Goal: Information Seeking & Learning: Check status

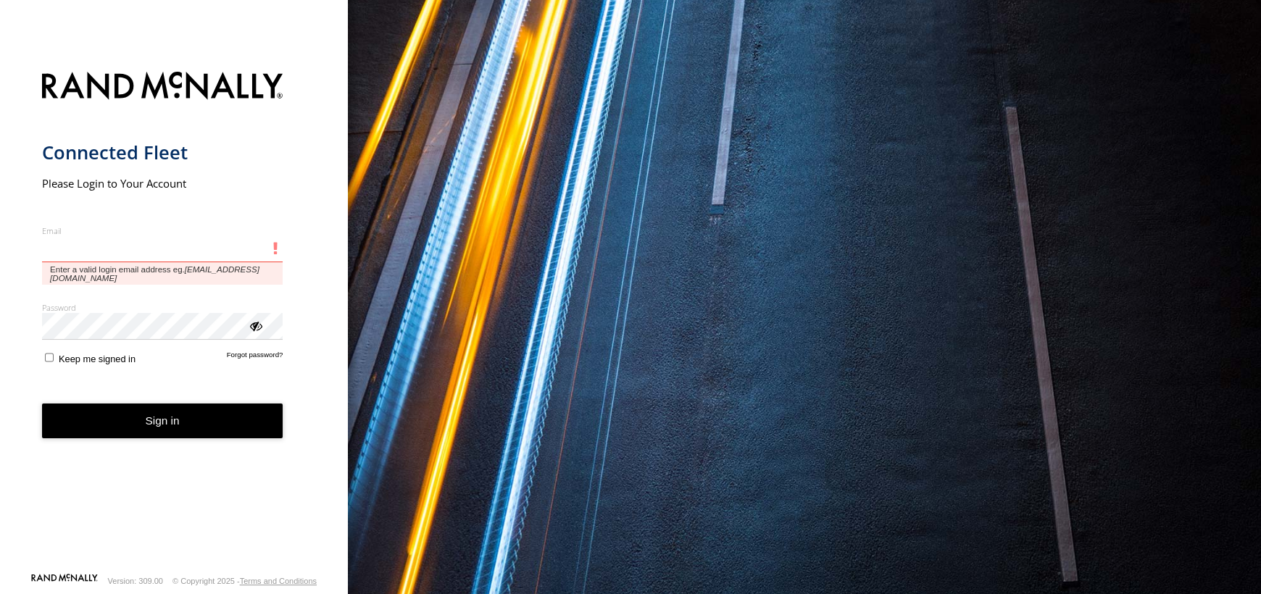
click at [133, 240] on input "Email" at bounding box center [162, 249] width 241 height 26
type input "**********"
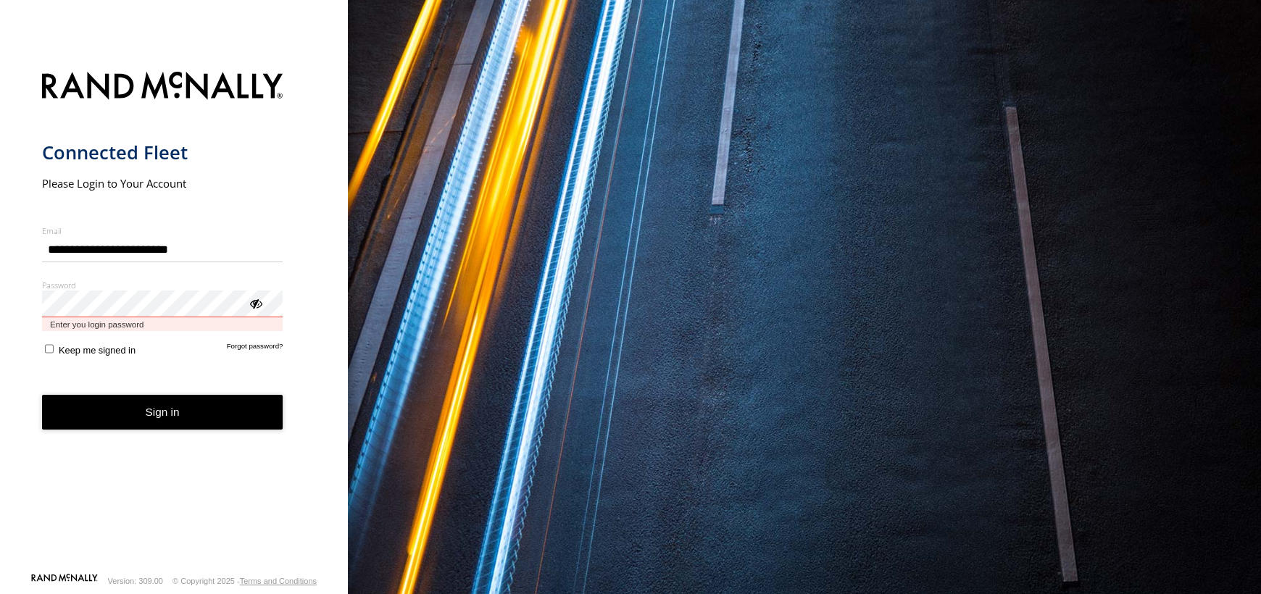
click at [42, 395] on button "Sign in" at bounding box center [162, 413] width 241 height 36
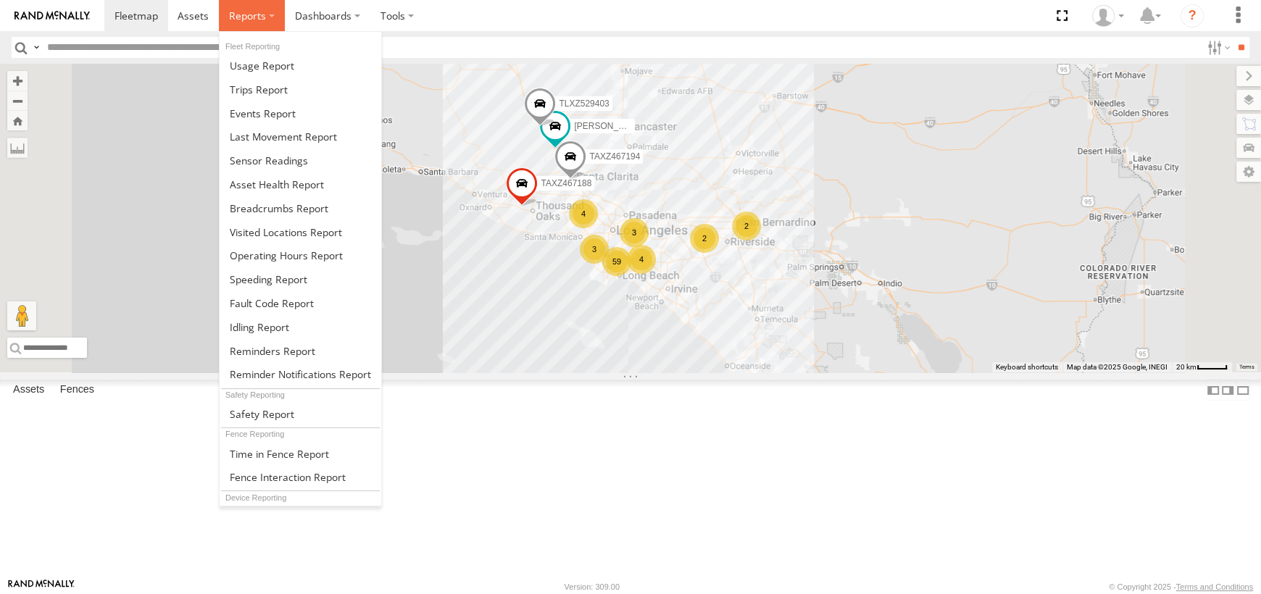
click at [252, 20] on span at bounding box center [247, 16] width 37 height 14
click at [266, 196] on link at bounding box center [301, 208] width 162 height 24
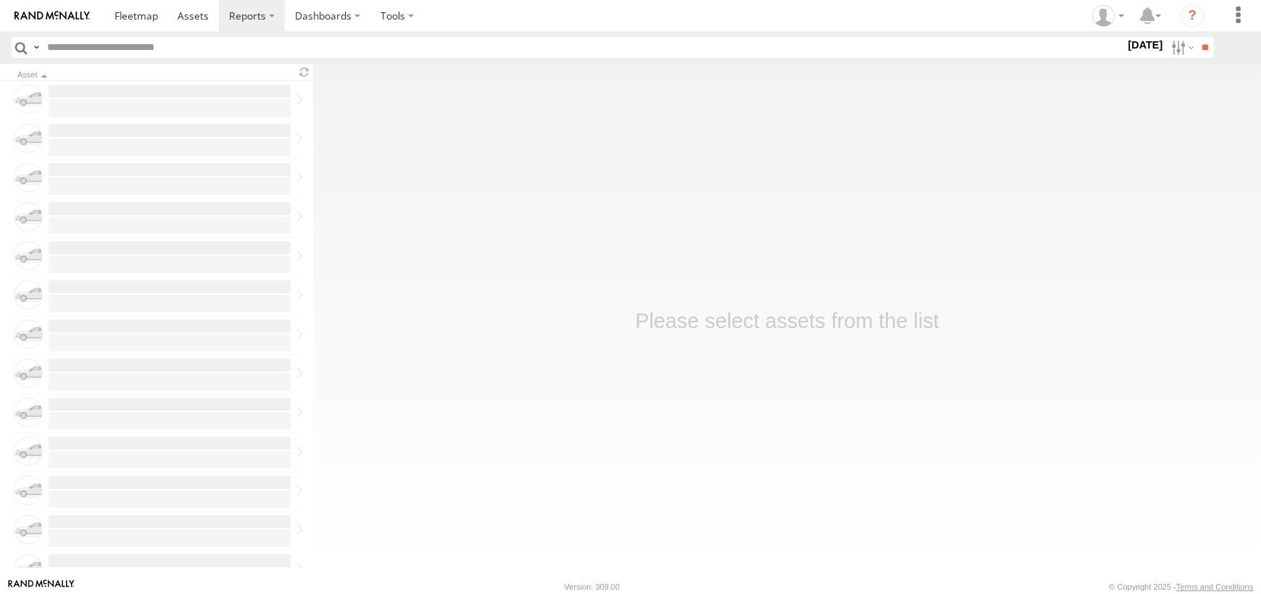
click at [187, 43] on input "text" at bounding box center [583, 47] width 1084 height 21
type input "****"
click at [1197, 37] on input "**" at bounding box center [1205, 47] width 17 height 21
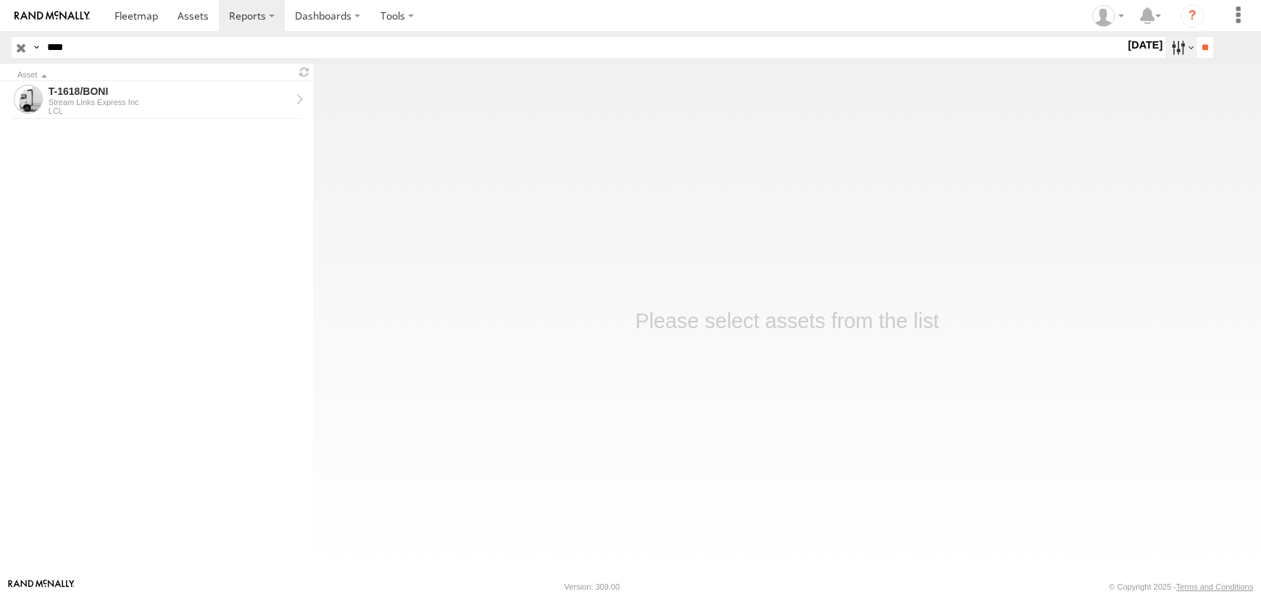
click at [1168, 51] on label at bounding box center [1181, 47] width 31 height 21
click at [0, 0] on label at bounding box center [0, 0] width 0 height 0
click at [1207, 41] on input "**" at bounding box center [1205, 47] width 17 height 21
drag, startPoint x: 79, startPoint y: 94, endPoint x: 122, endPoint y: 91, distance: 43.5
click at [80, 94] on div "T-1618/BONI" at bounding box center [170, 91] width 242 height 13
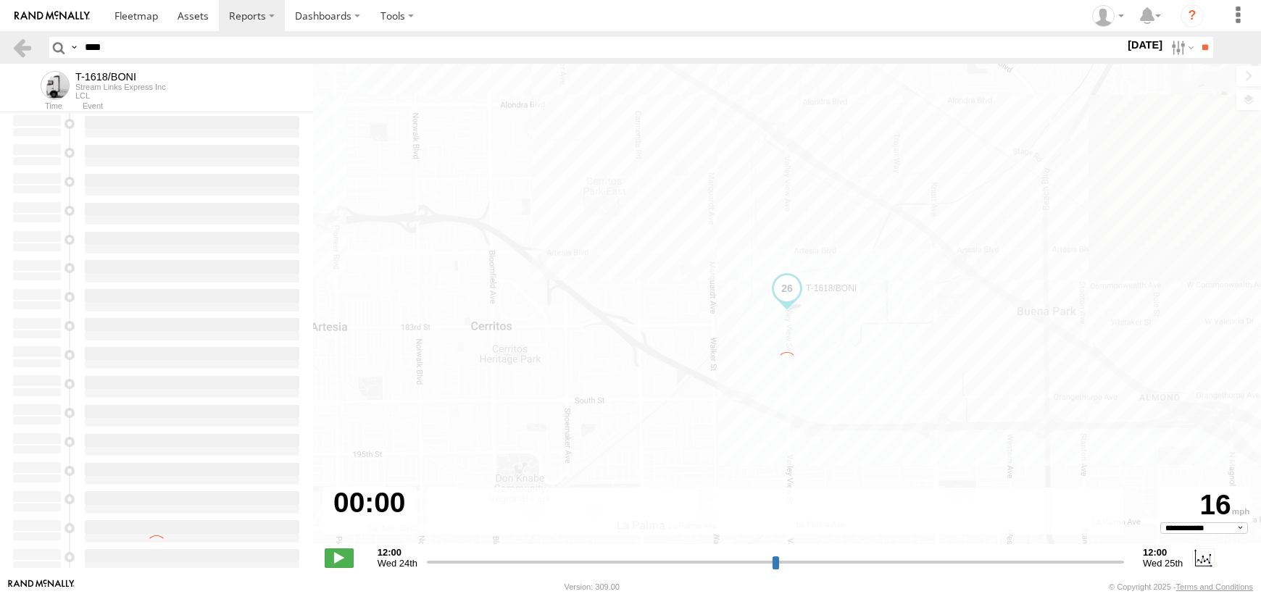
select select "**********"
type input "**********"
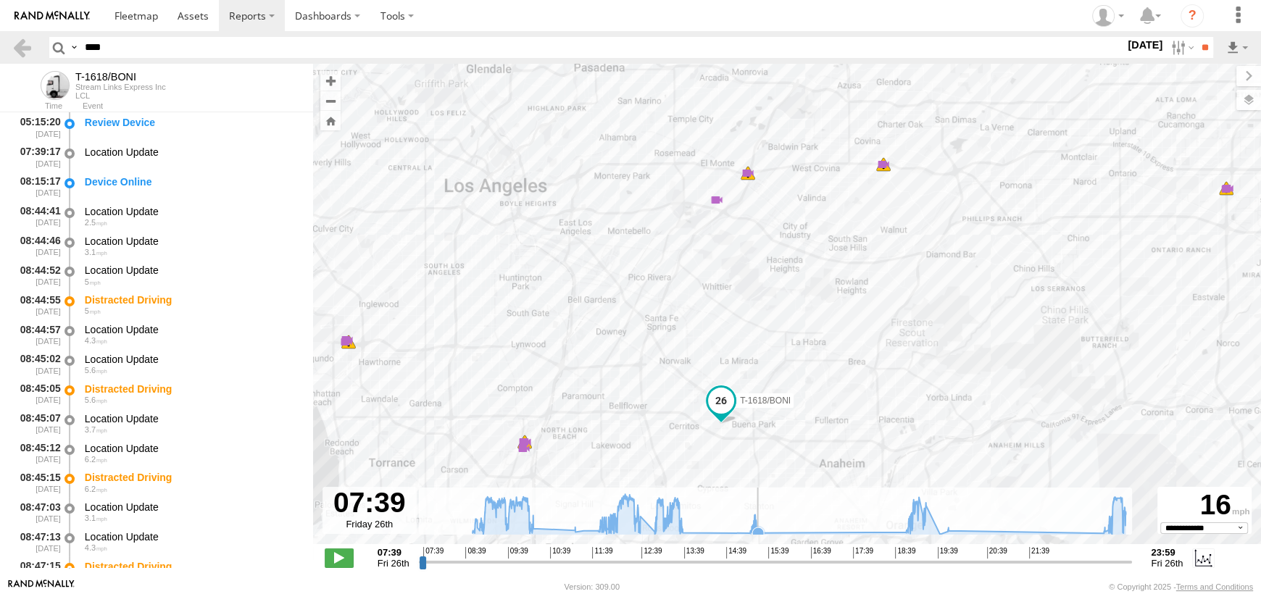
click at [760, 530] on icon at bounding box center [758, 534] width 12 height 12
click at [523, 418] on span at bounding box center [524, 420] width 26 height 26
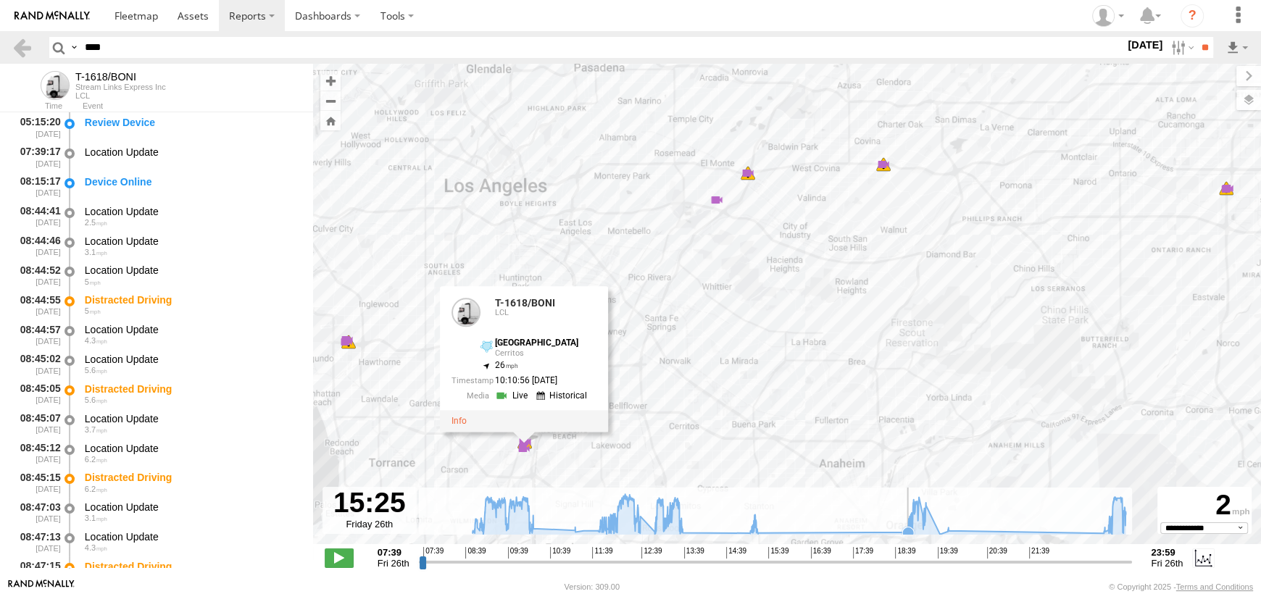
click at [907, 531] on icon at bounding box center [908, 533] width 12 height 12
click at [939, 528] on icon at bounding box center [940, 534] width 12 height 12
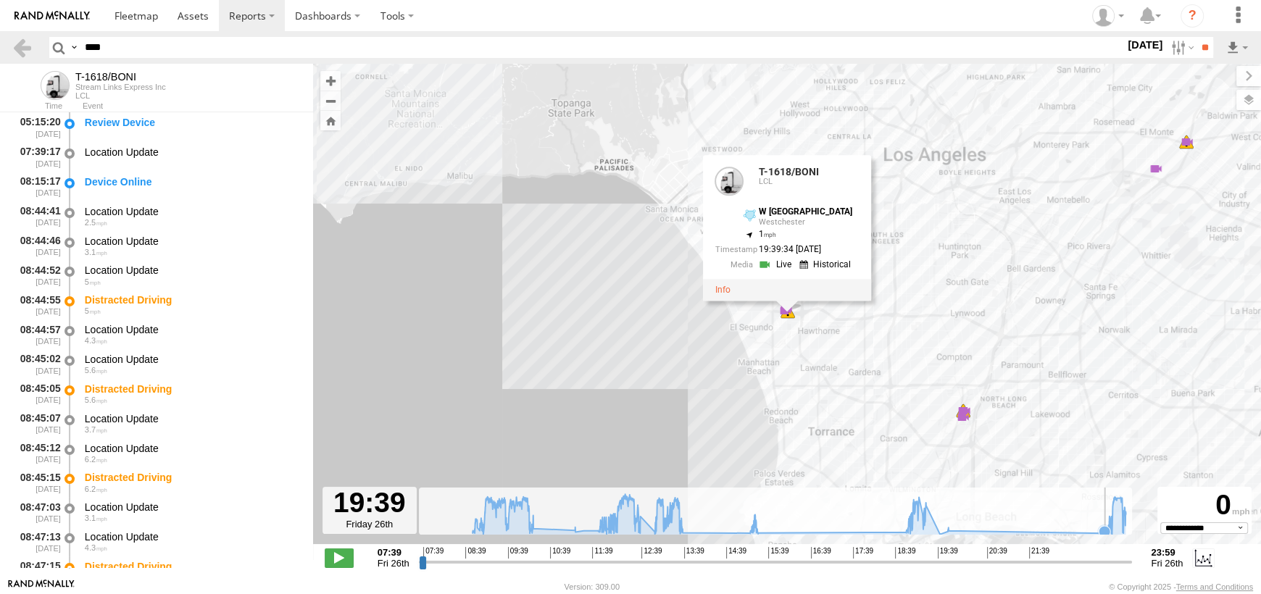
click at [1105, 533] on icon at bounding box center [1105, 532] width 12 height 12
click at [1106, 528] on icon at bounding box center [1108, 531] width 12 height 12
click at [1131, 528] on icon at bounding box center [799, 514] width 668 height 40
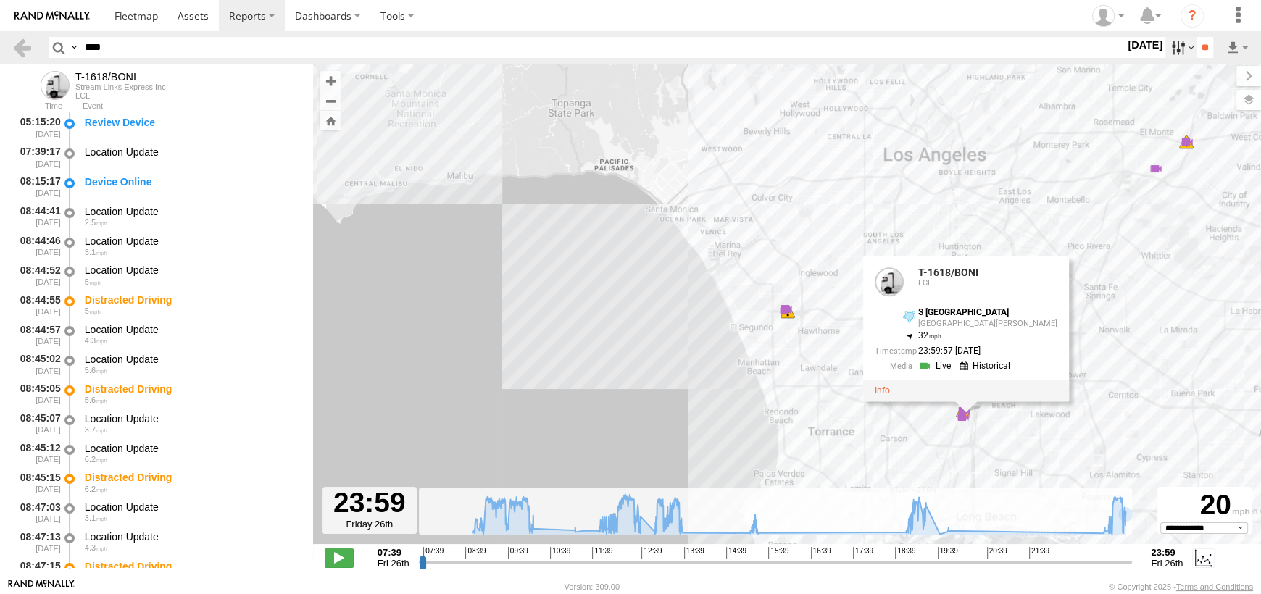
click at [1171, 50] on label at bounding box center [1181, 47] width 31 height 21
click at [0, 0] on label at bounding box center [0, 0] width 0 height 0
click at [1200, 45] on input "**" at bounding box center [1205, 47] width 17 height 21
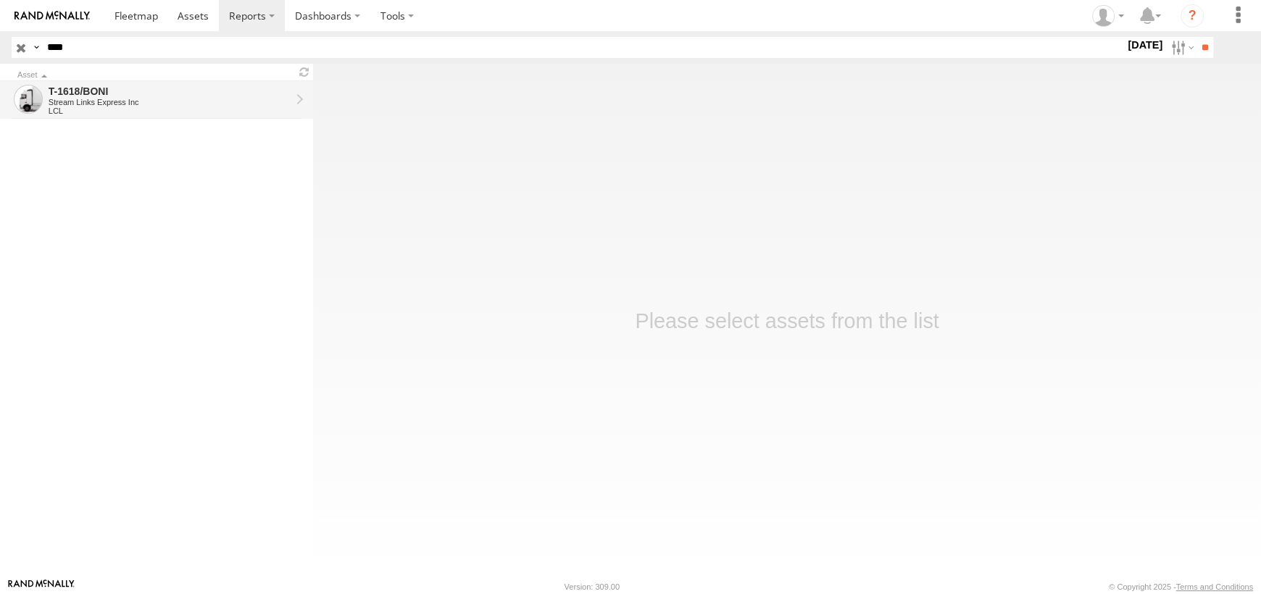
click at [137, 96] on div "T-1618/BONI" at bounding box center [170, 91] width 242 height 13
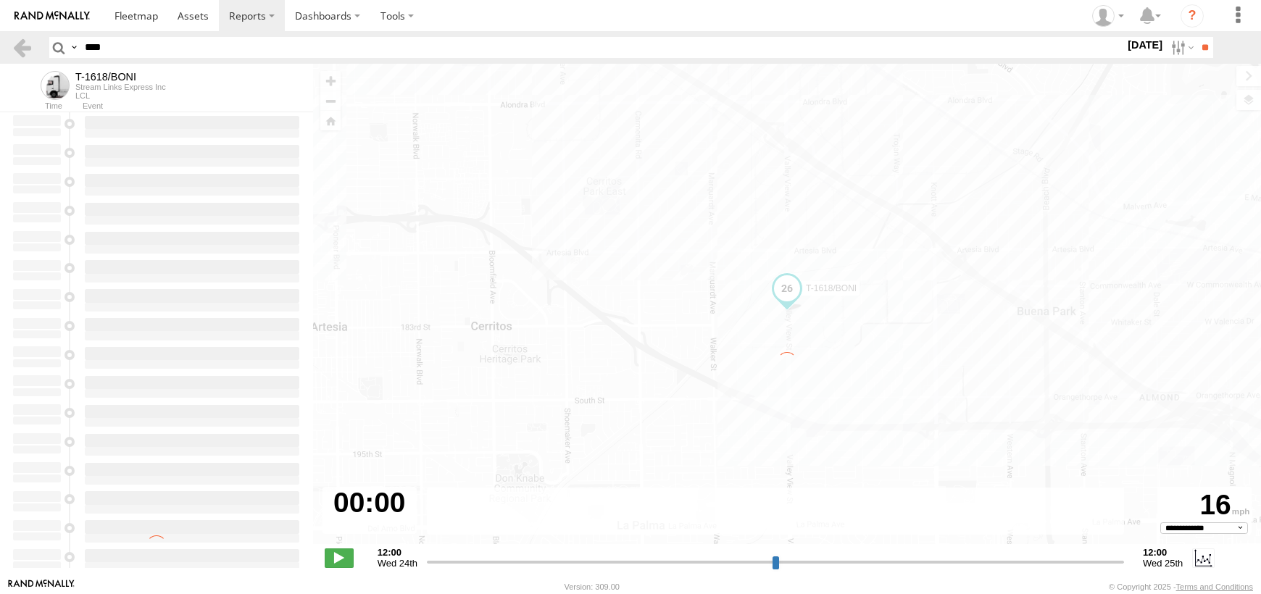
select select "**********"
type input "**********"
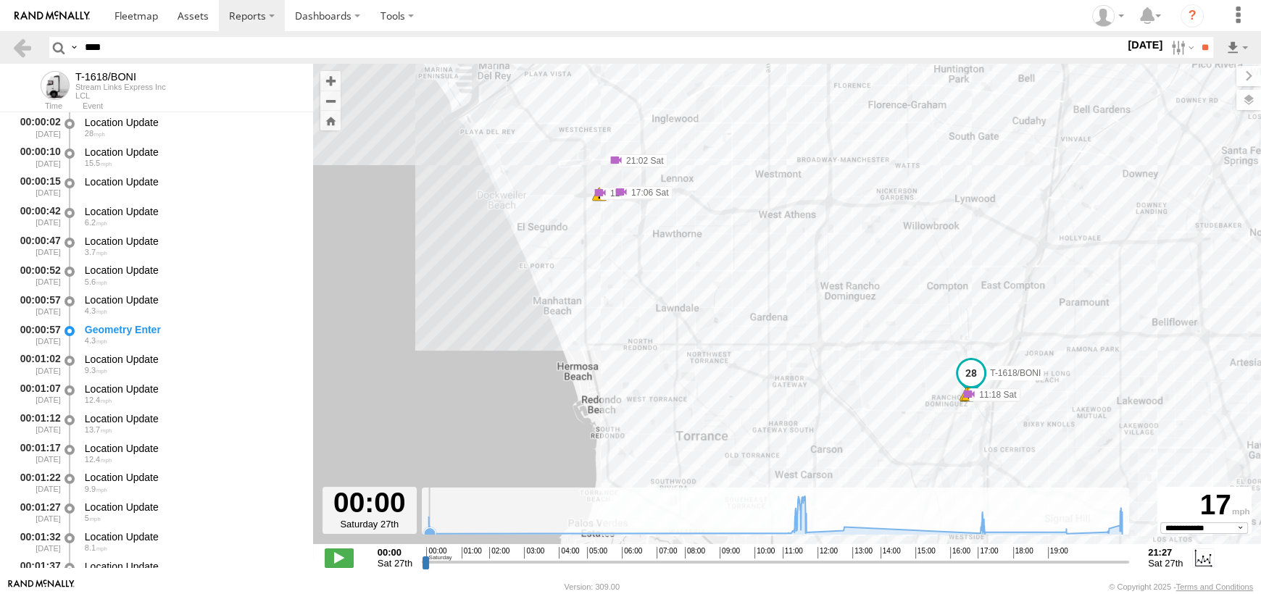
click at [436, 526] on icon at bounding box center [776, 516] width 708 height 38
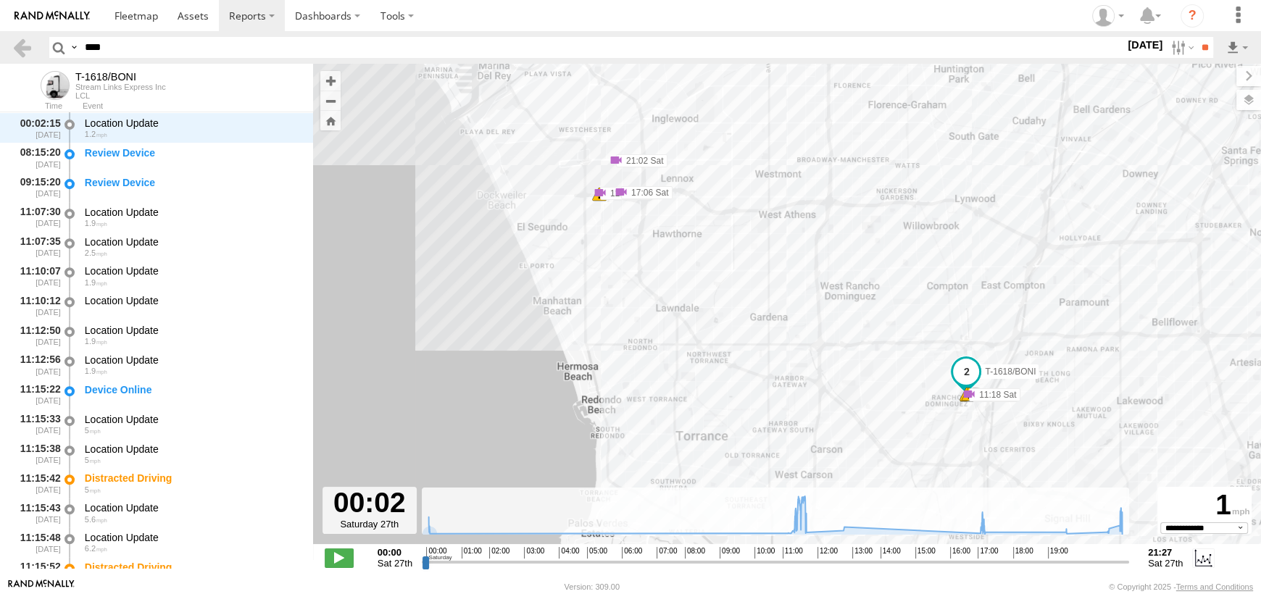
click at [967, 378] on span at bounding box center [966, 372] width 26 height 26
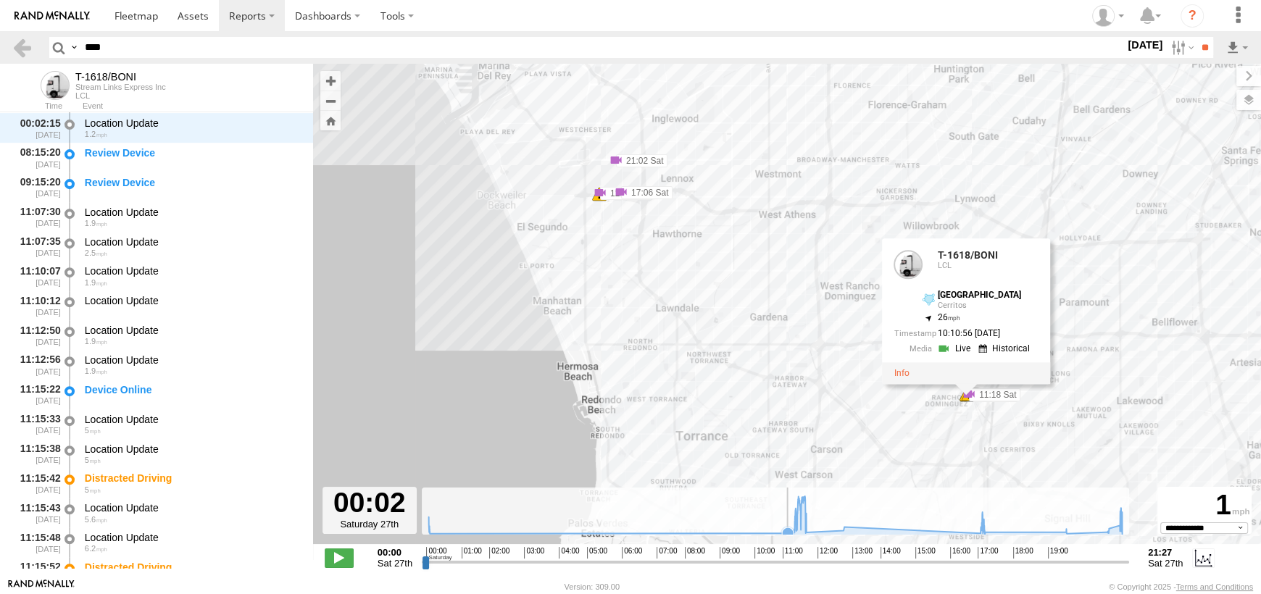
click at [785, 532] on icon at bounding box center [788, 534] width 12 height 12
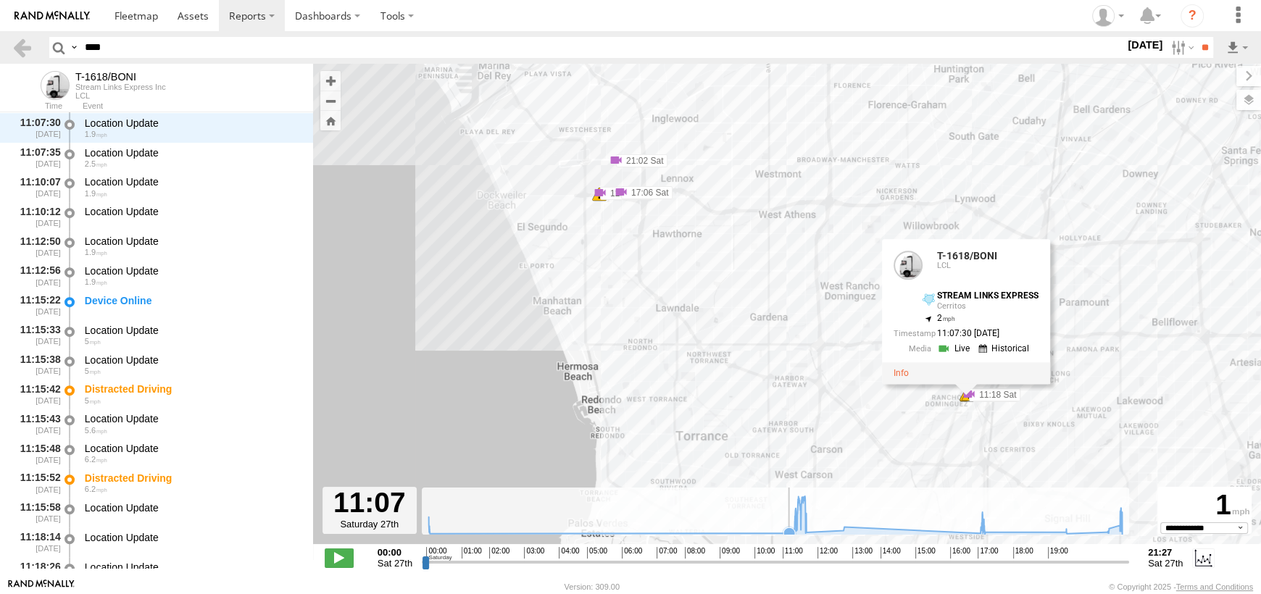
click at [789, 528] on icon at bounding box center [790, 534] width 12 height 12
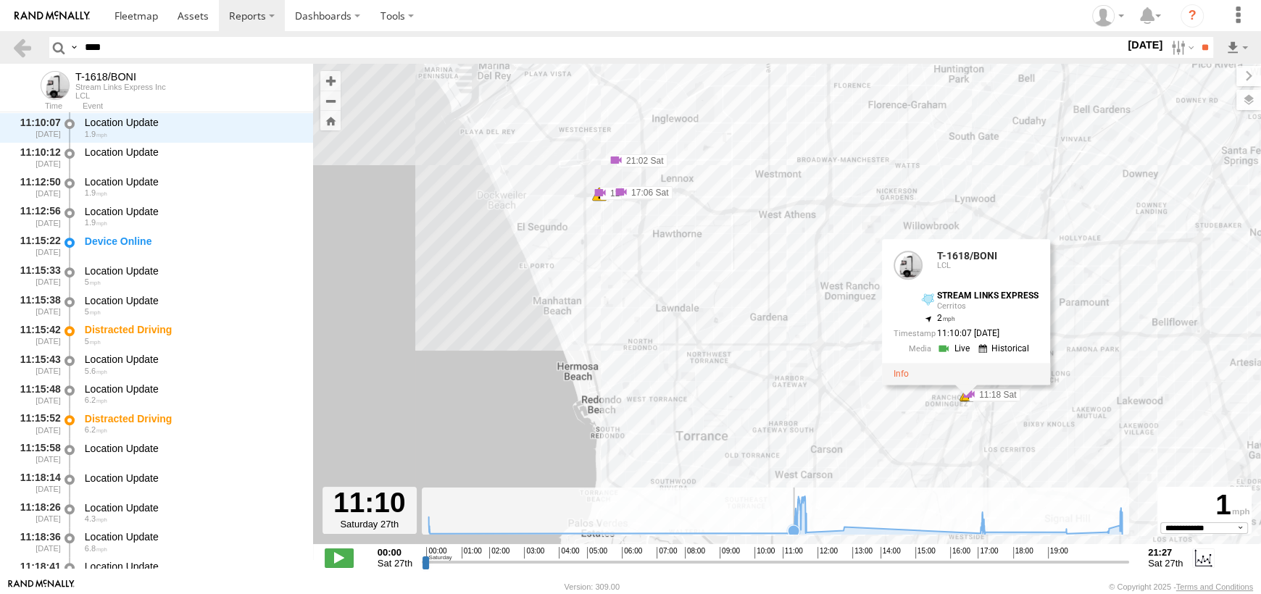
click at [794, 526] on icon at bounding box center [794, 532] width 12 height 12
click at [806, 524] on icon at bounding box center [805, 524] width 12 height 12
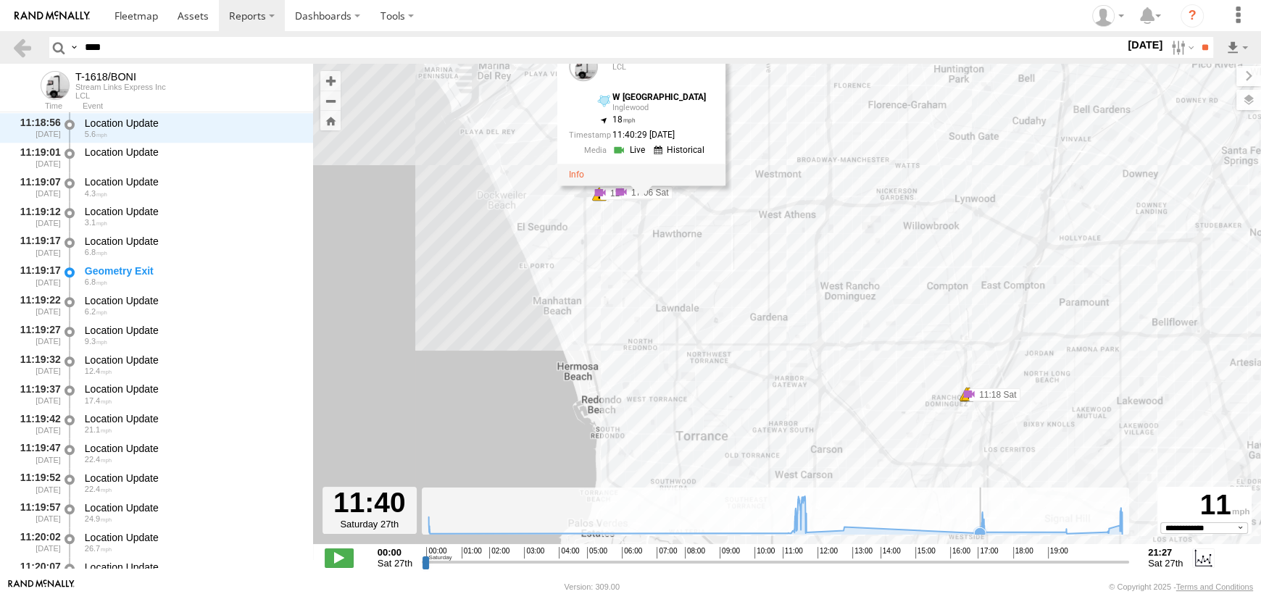
click at [981, 529] on icon at bounding box center [980, 534] width 12 height 12
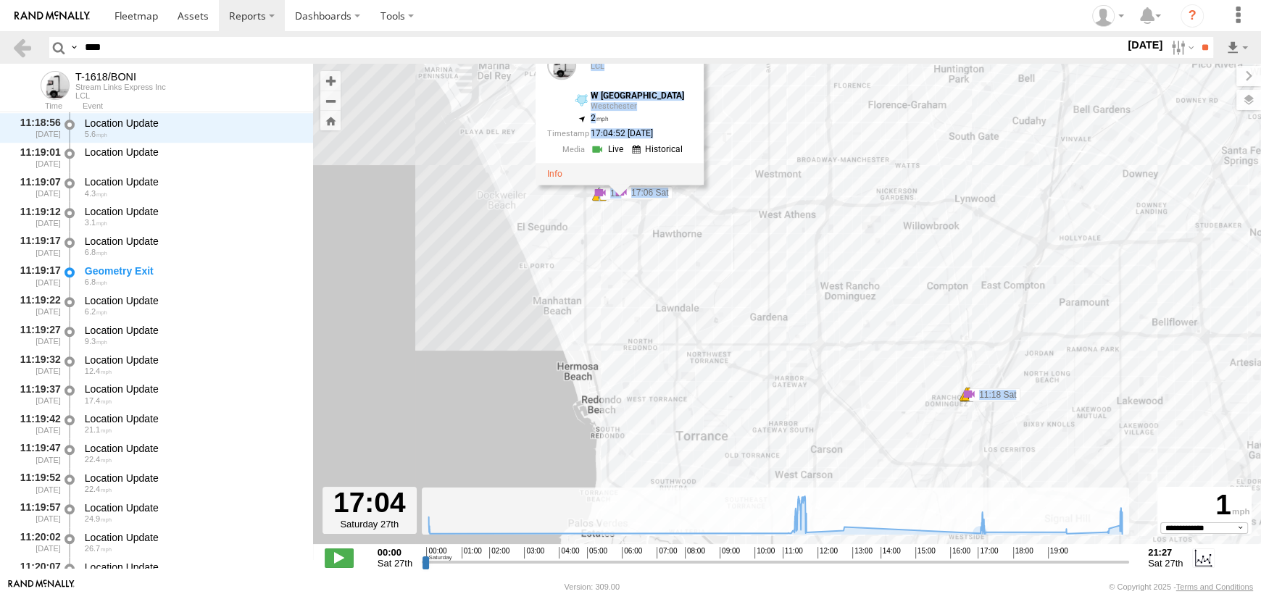
drag, startPoint x: 596, startPoint y: 173, endPoint x: 594, endPoint y: 204, distance: 31.9
click at [594, 204] on div "T-1618/BONI 11:15 Sat 11:15 Sat 11:18 Sat 11:18 Sat 12:51 Sat 17:06 Sat 21:02 S…" at bounding box center [787, 312] width 948 height 496
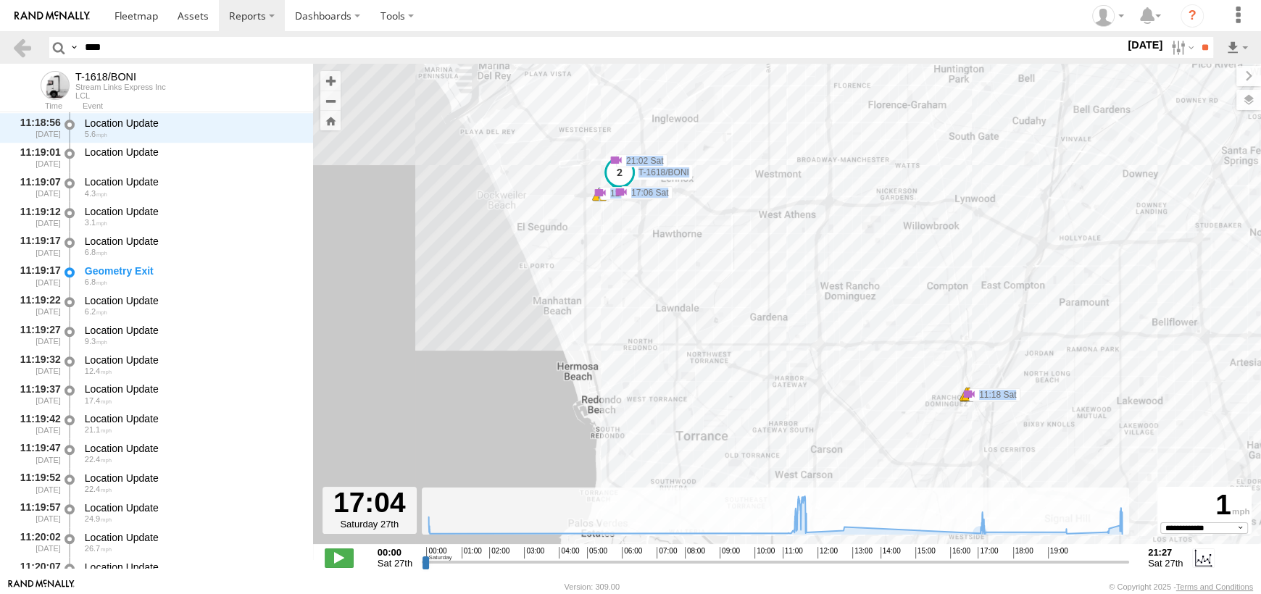
click at [620, 173] on span at bounding box center [620, 172] width 26 height 26
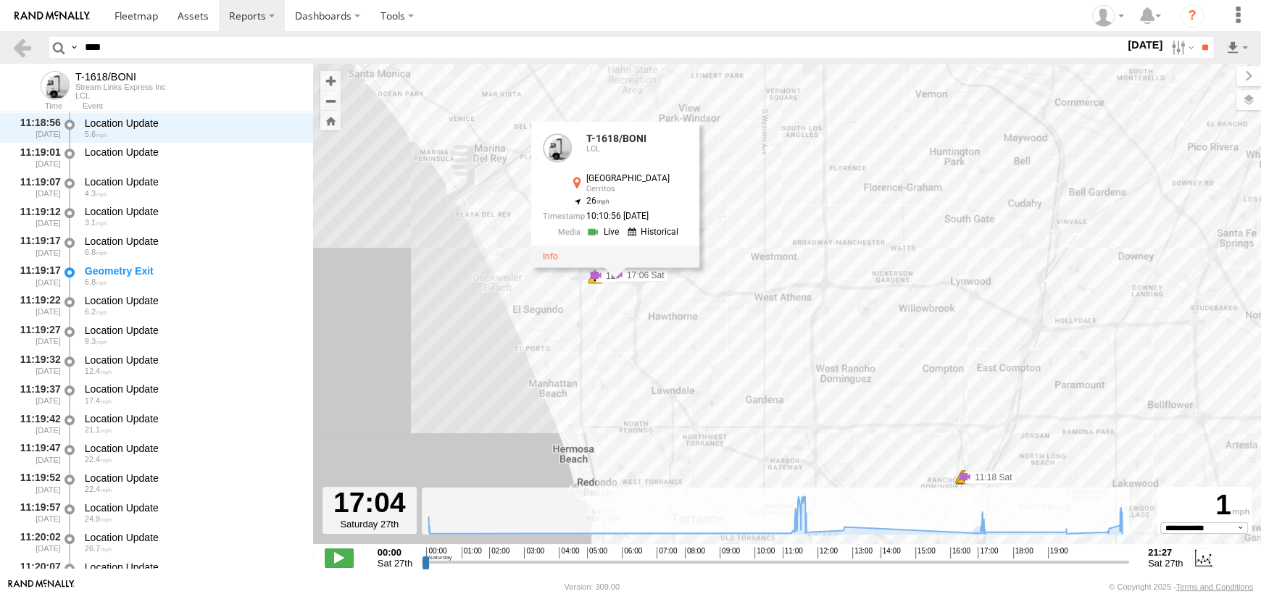
drag, startPoint x: 597, startPoint y: 244, endPoint x: 591, endPoint y: 328, distance: 84.3
click at [591, 328] on div "T-1618/BONI 11:15 Sat 11:15 Sat 11:18 Sat 11:18 Sat 12:51 Sat 17:06 Sat 21:02 S…" at bounding box center [787, 312] width 948 height 496
click at [1108, 524] on icon at bounding box center [776, 516] width 708 height 38
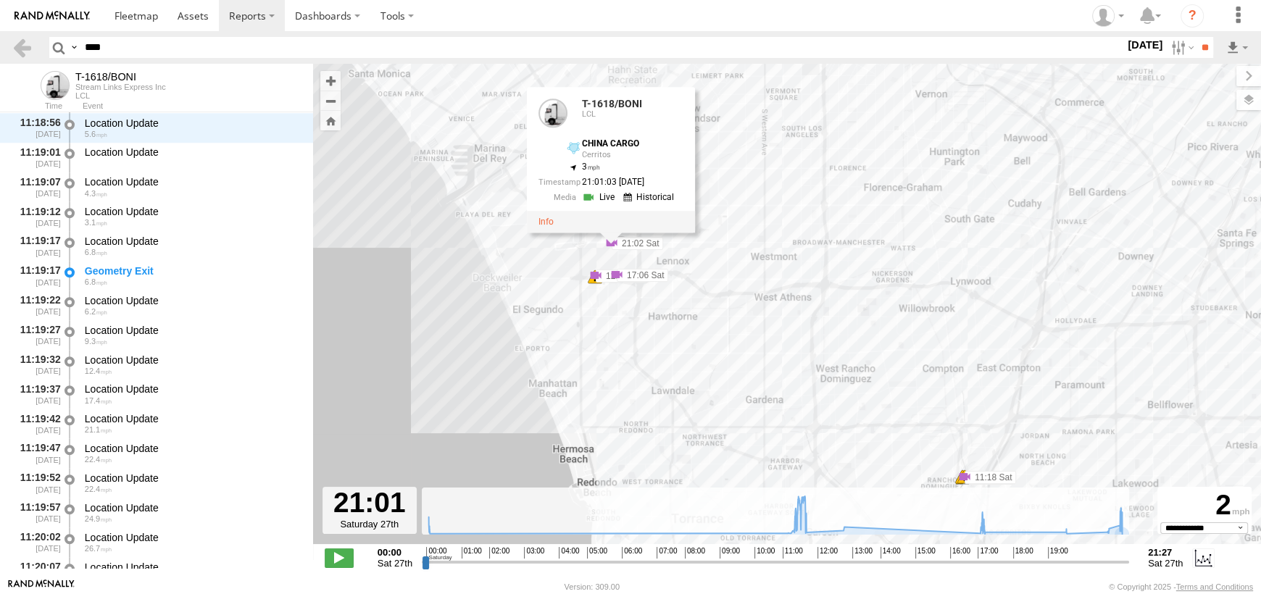
click at [1129, 521] on div "T-1618/BONI 11:15 Sat 11:15 Sat 11:18 Sat 11:18 Sat 12:51 Sat 17:06 Sat 21:02 S…" at bounding box center [787, 312] width 948 height 496
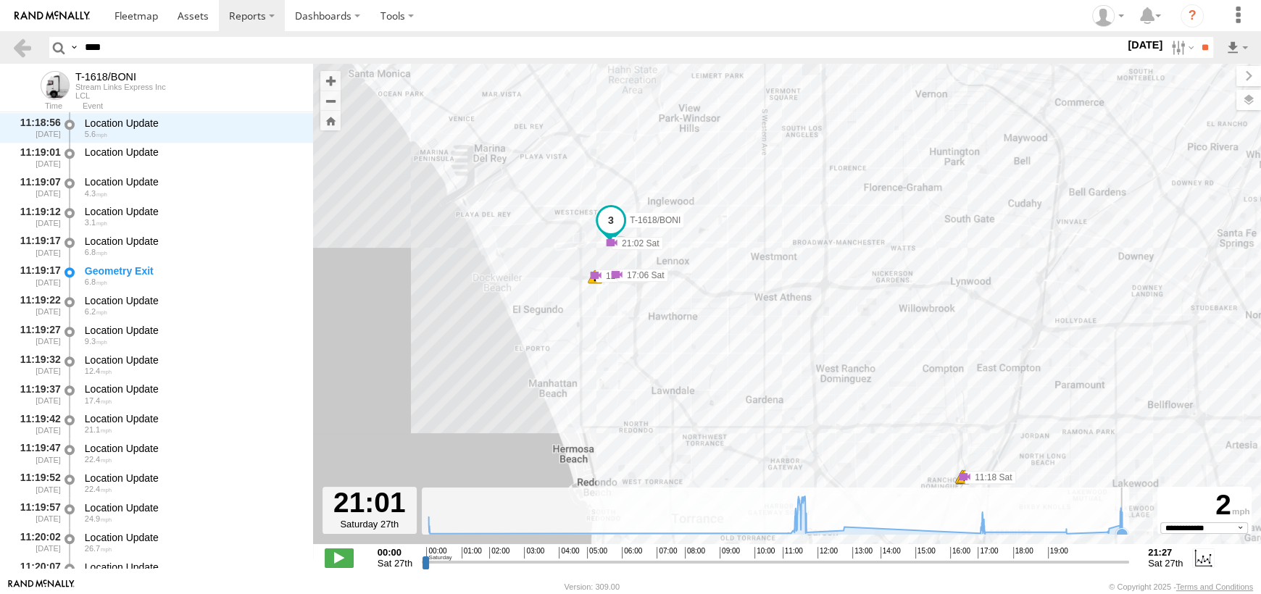
click at [1126, 531] on icon at bounding box center [1122, 534] width 12 height 12
click at [965, 454] on span at bounding box center [966, 458] width 32 height 39
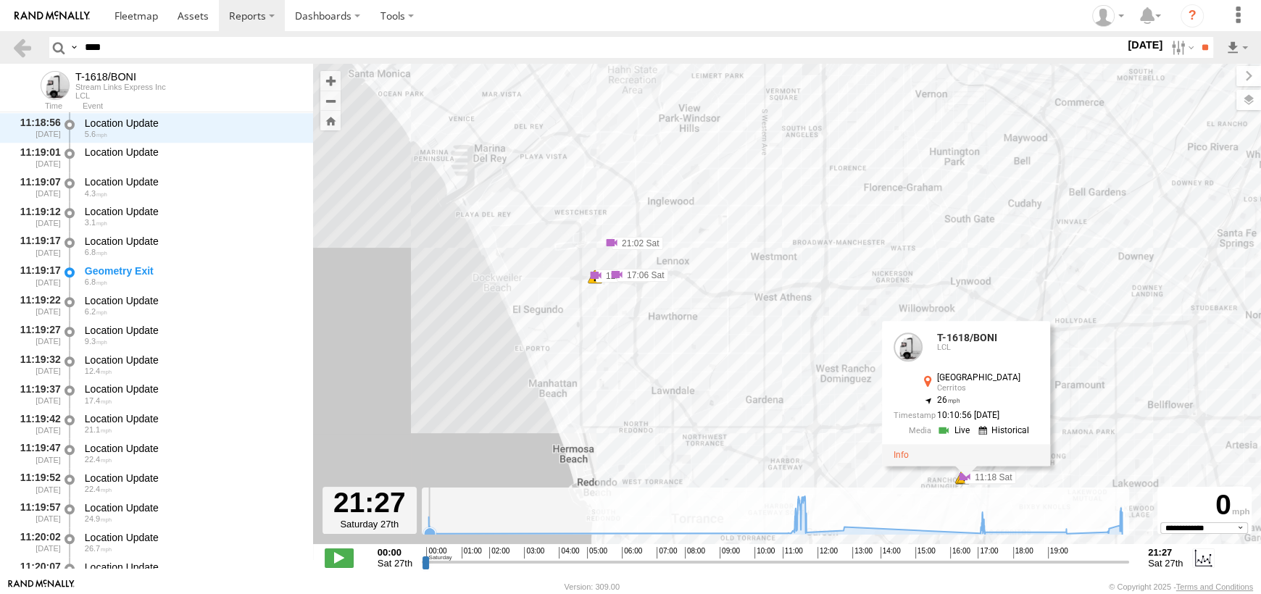
click at [439, 531] on icon at bounding box center [776, 516] width 708 height 38
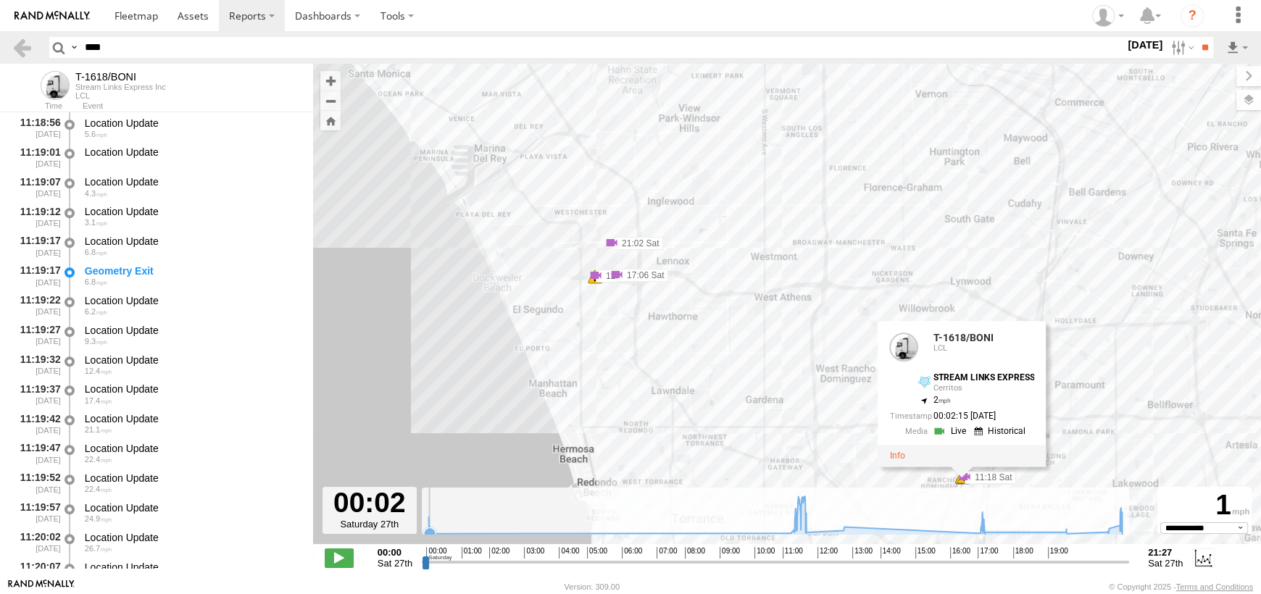
scroll to position [621, 0]
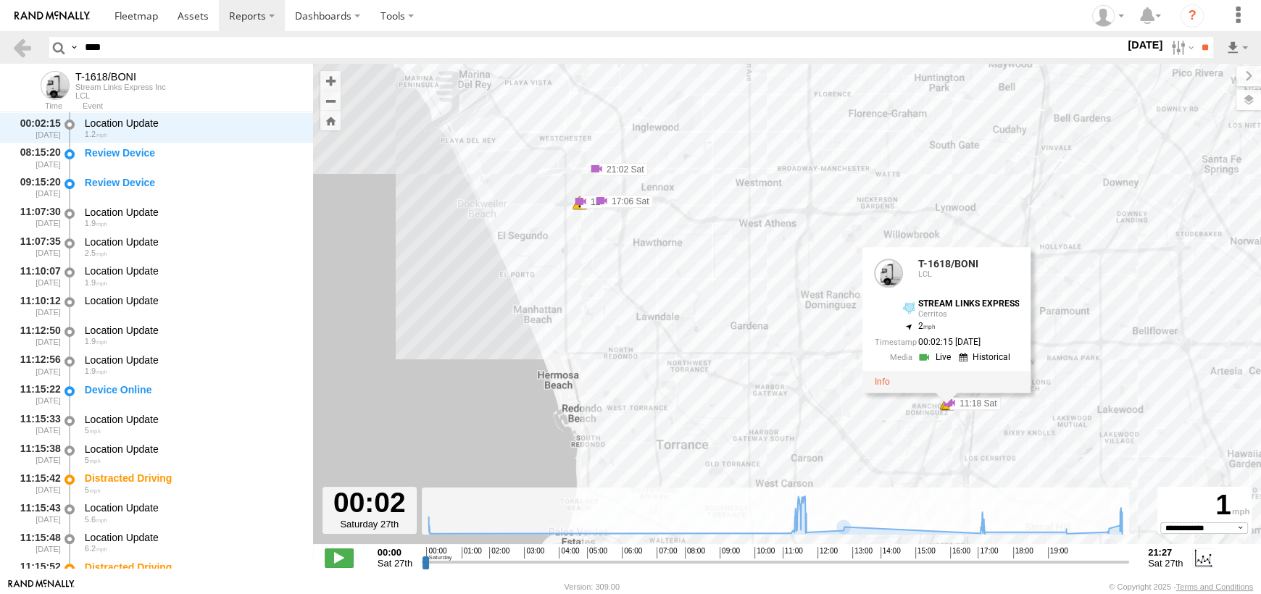
drag, startPoint x: 850, startPoint y: 462, endPoint x: 834, endPoint y: 386, distance: 76.9
click at [834, 386] on div "T-1618/BONI 11:15 Sat 11:15 Sat 11:18 Sat 11:18 Sat 12:51 Sat 17:06 Sat 21:02 S…" at bounding box center [787, 312] width 948 height 496
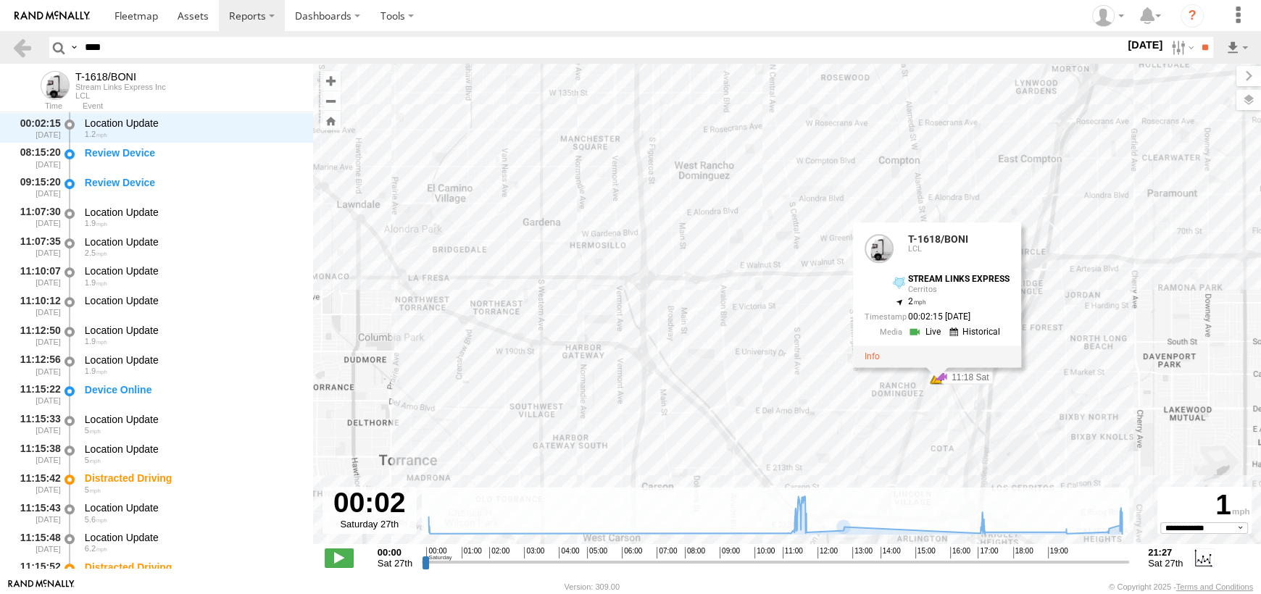
drag, startPoint x: 834, startPoint y: 386, endPoint x: 708, endPoint y: 342, distance: 133.6
click at [708, 342] on div "T-1618/BONI 11:15 Sat 11:15 Sat 11:18 Sat 11:18 Sat 12:51 Sat 17:06 Sat 21:02 S…" at bounding box center [787, 312] width 948 height 496
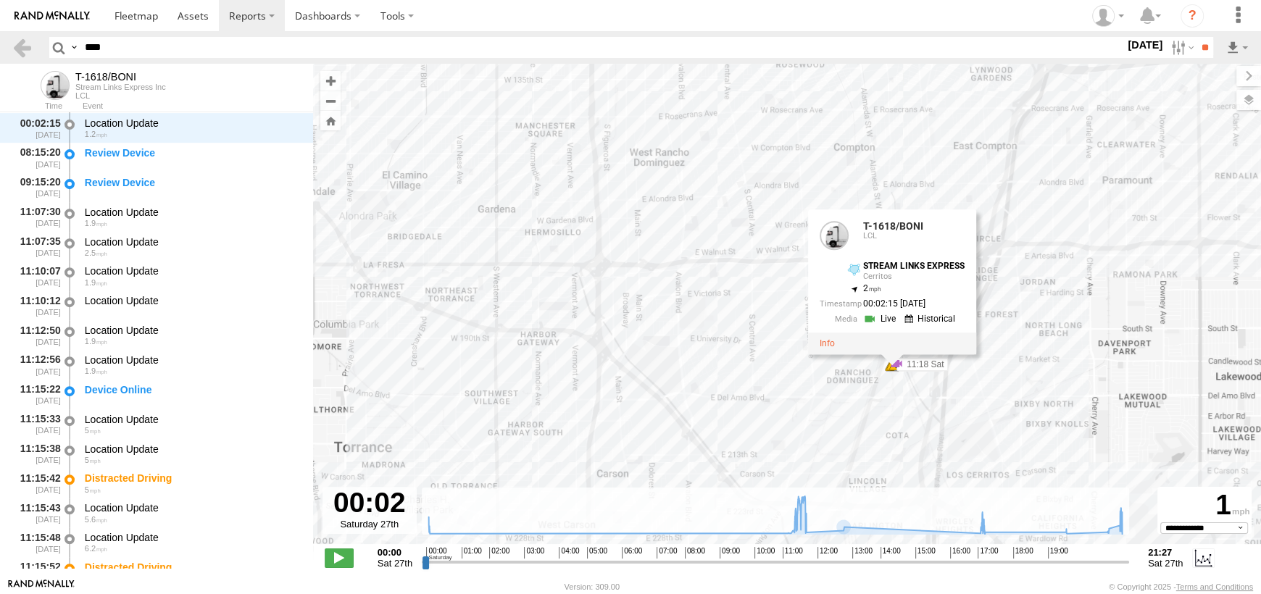
drag, startPoint x: 884, startPoint y: 413, endPoint x: 790, endPoint y: 391, distance: 96.2
click at [807, 392] on div "T-1618/BONI 11:15 Sat 11:15 Sat 11:18 Sat 11:18 Sat 12:51 Sat 17:06 Sat 21:02 S…" at bounding box center [787, 312] width 948 height 496
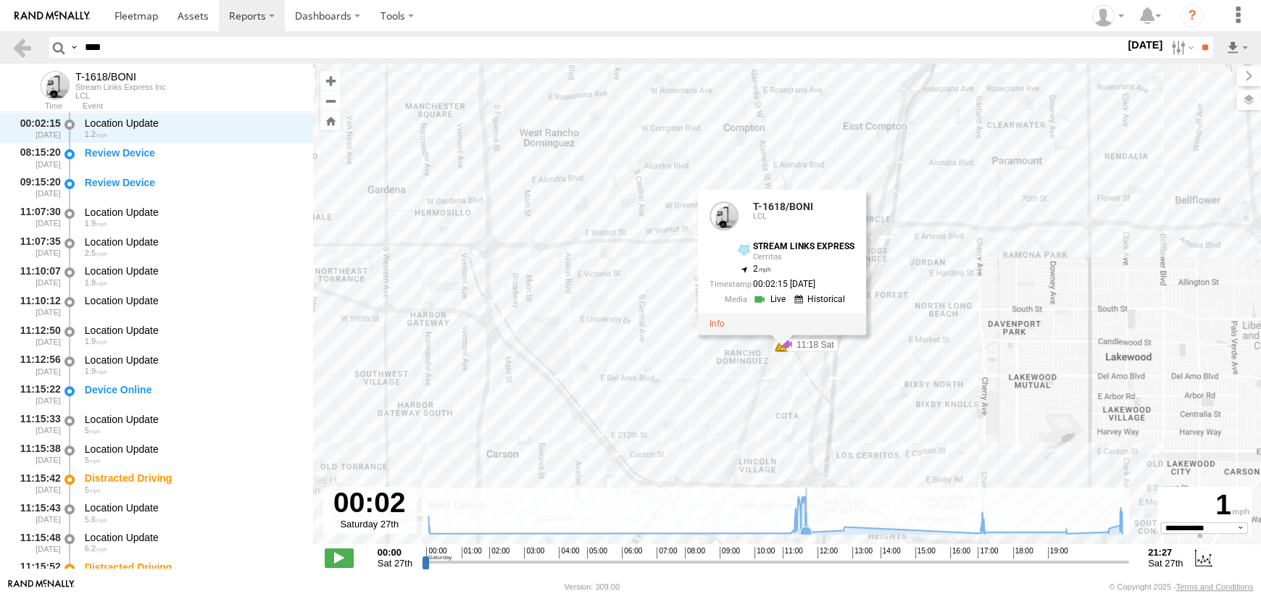
click at [808, 533] on icon at bounding box center [806, 533] width 12 height 12
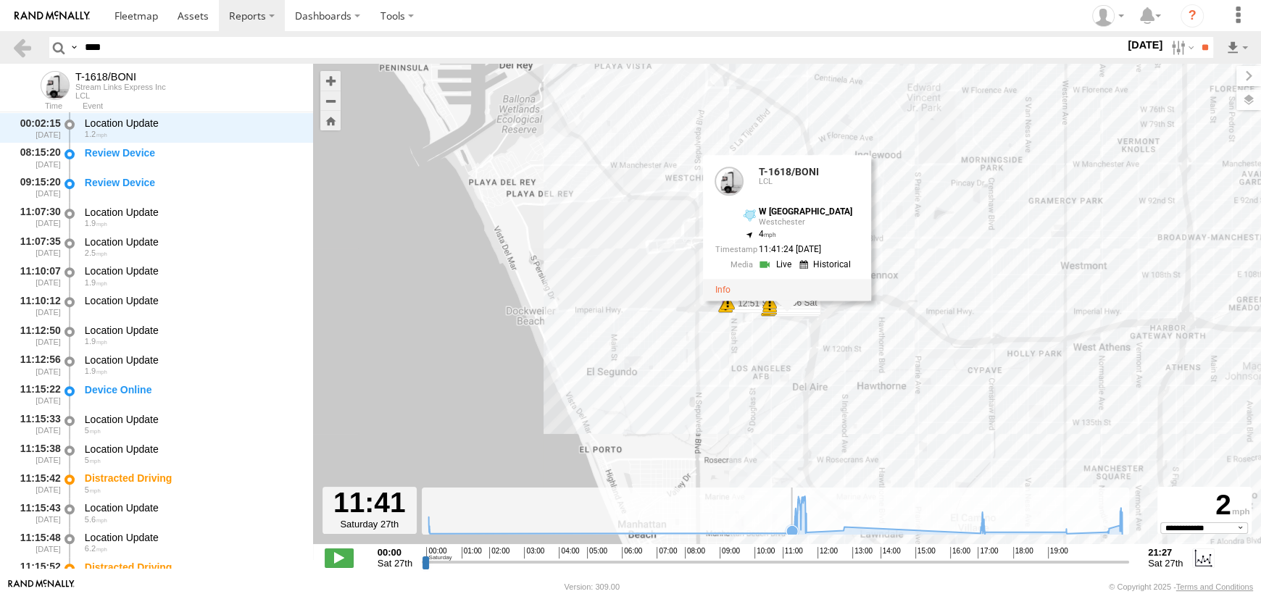
click at [792, 533] on icon at bounding box center [792, 532] width 12 height 12
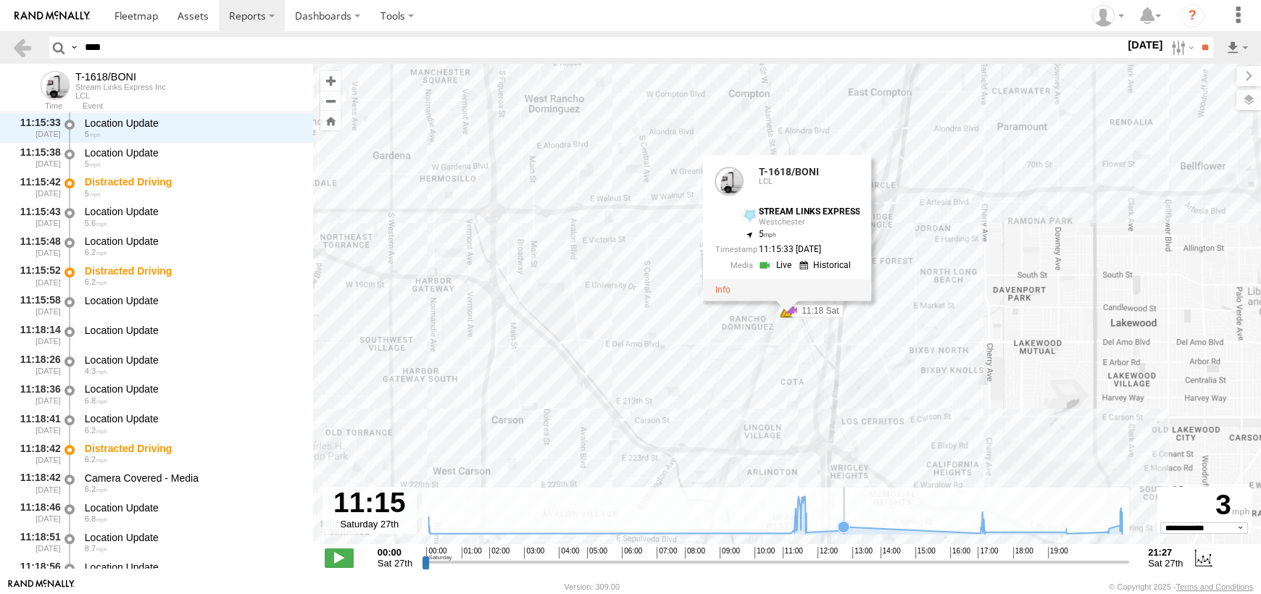
click at [848, 528] on icon at bounding box center [844, 527] width 12 height 12
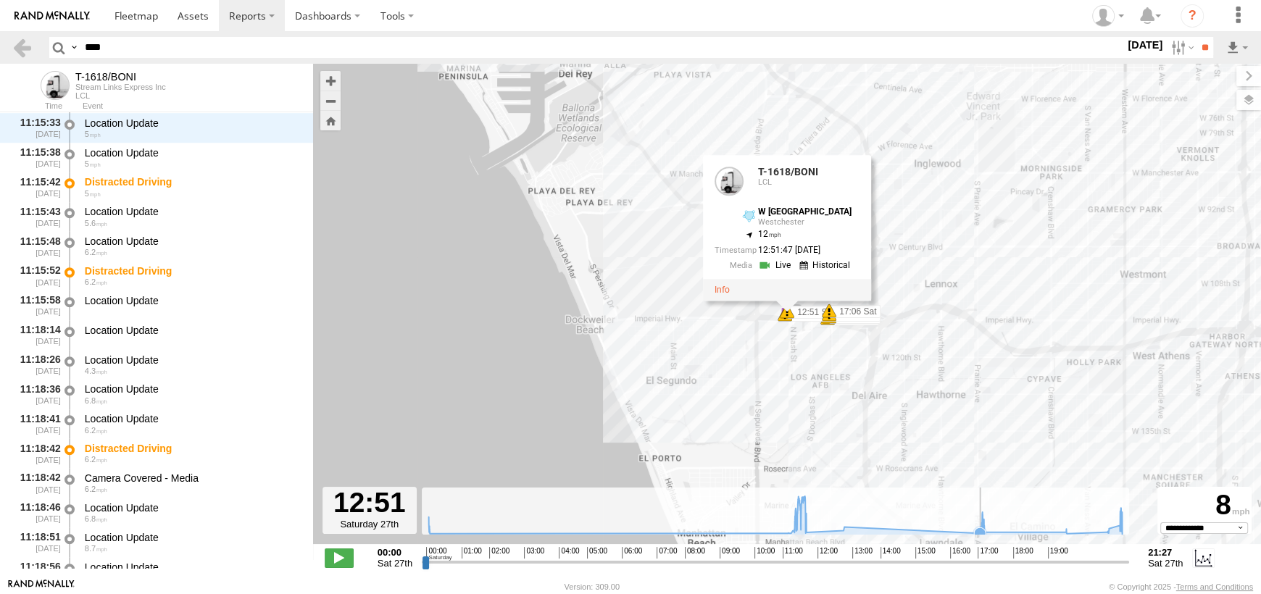
click at [980, 529] on icon at bounding box center [980, 534] width 12 height 12
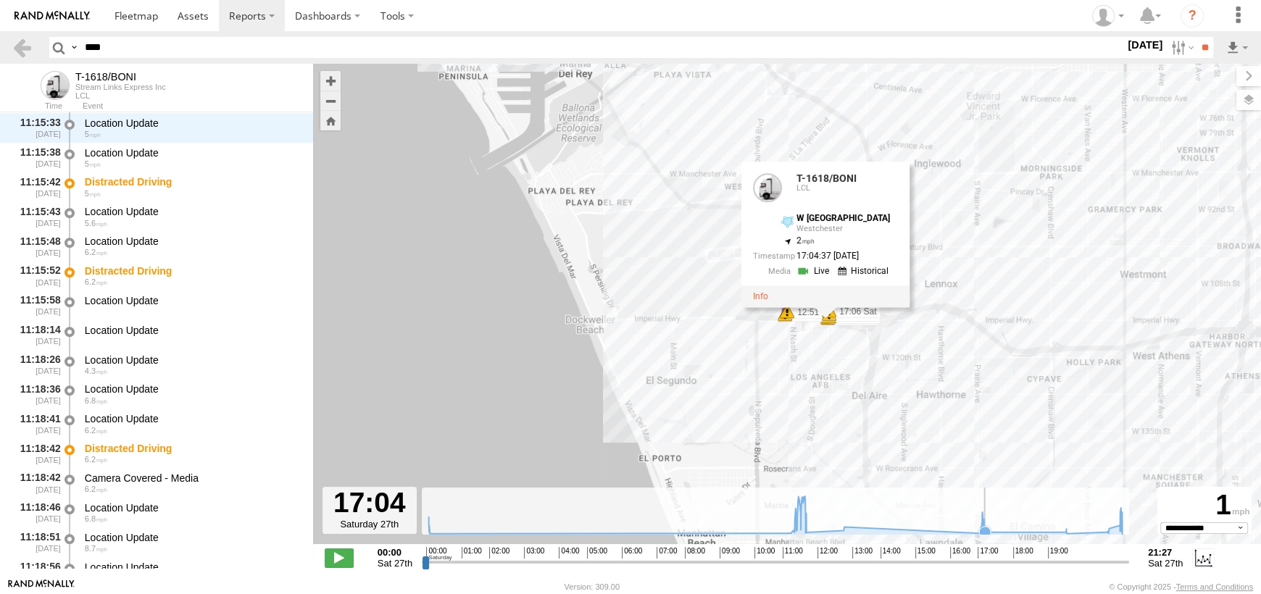
click at [1023, 529] on icon at bounding box center [776, 516] width 708 height 38
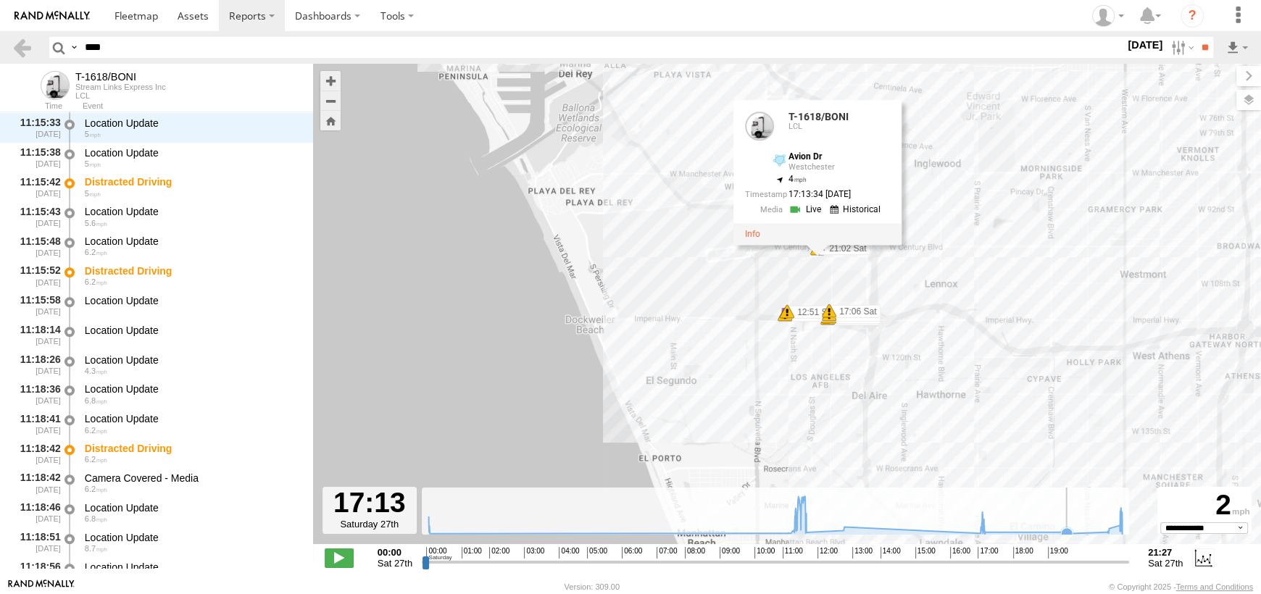
click at [1071, 532] on icon at bounding box center [1067, 534] width 12 height 12
click at [1116, 527] on icon at bounding box center [1120, 526] width 12 height 12
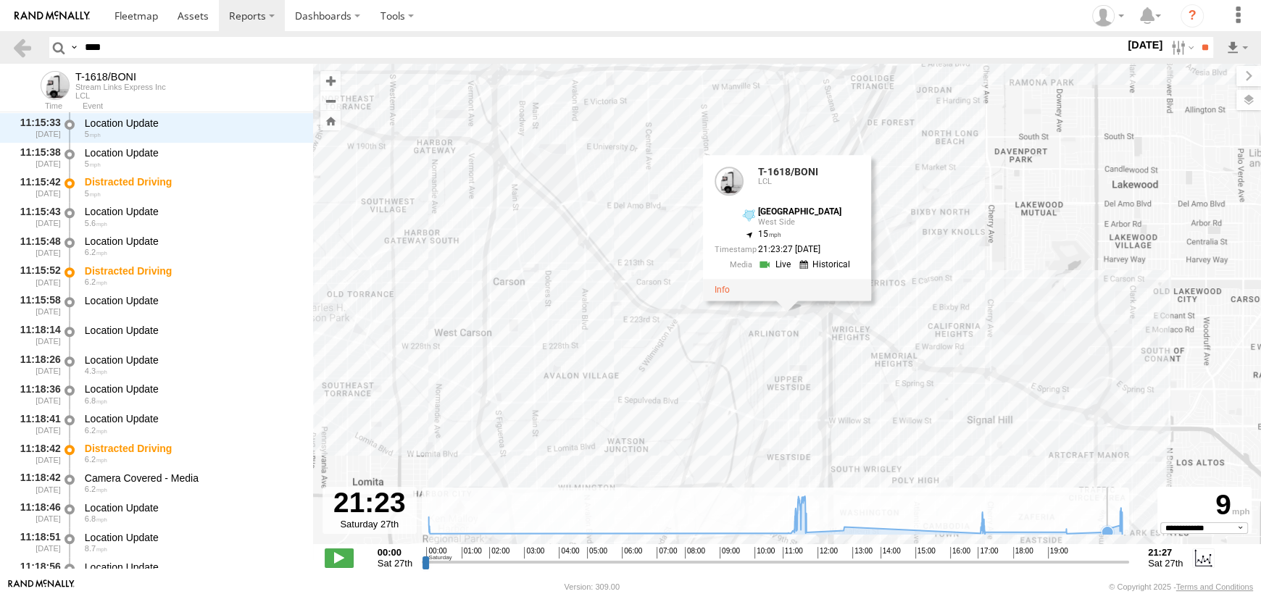
click at [1108, 528] on icon at bounding box center [1108, 532] width 12 height 12
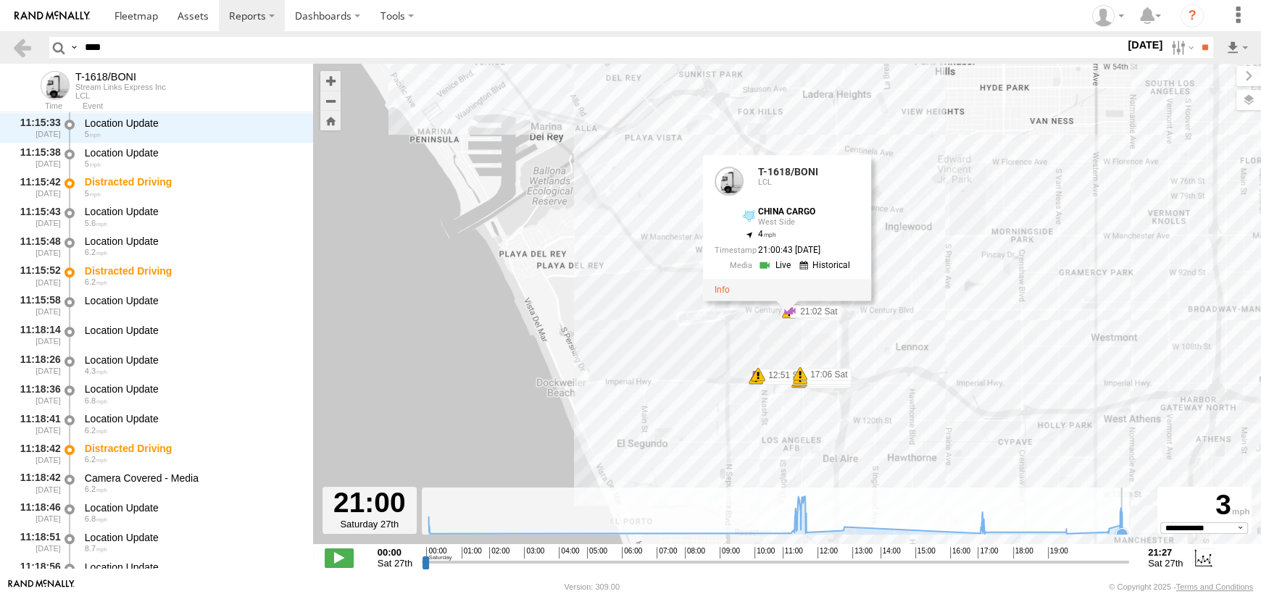
click at [1125, 526] on icon at bounding box center [776, 516] width 708 height 38
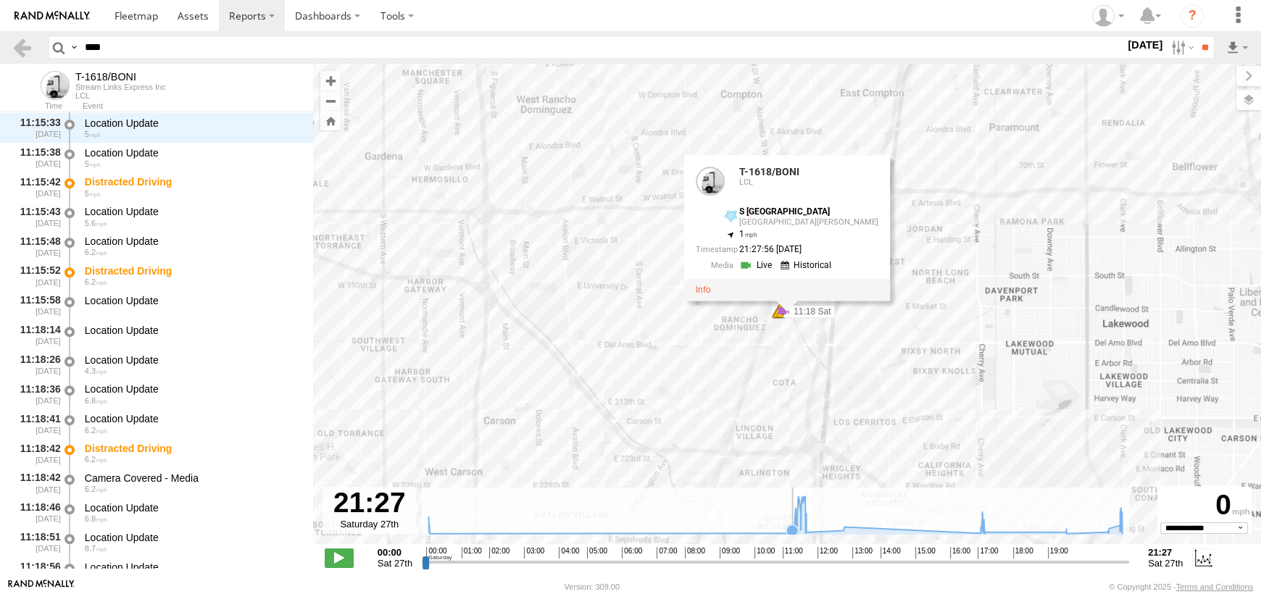
click at [793, 533] on icon at bounding box center [792, 531] width 12 height 12
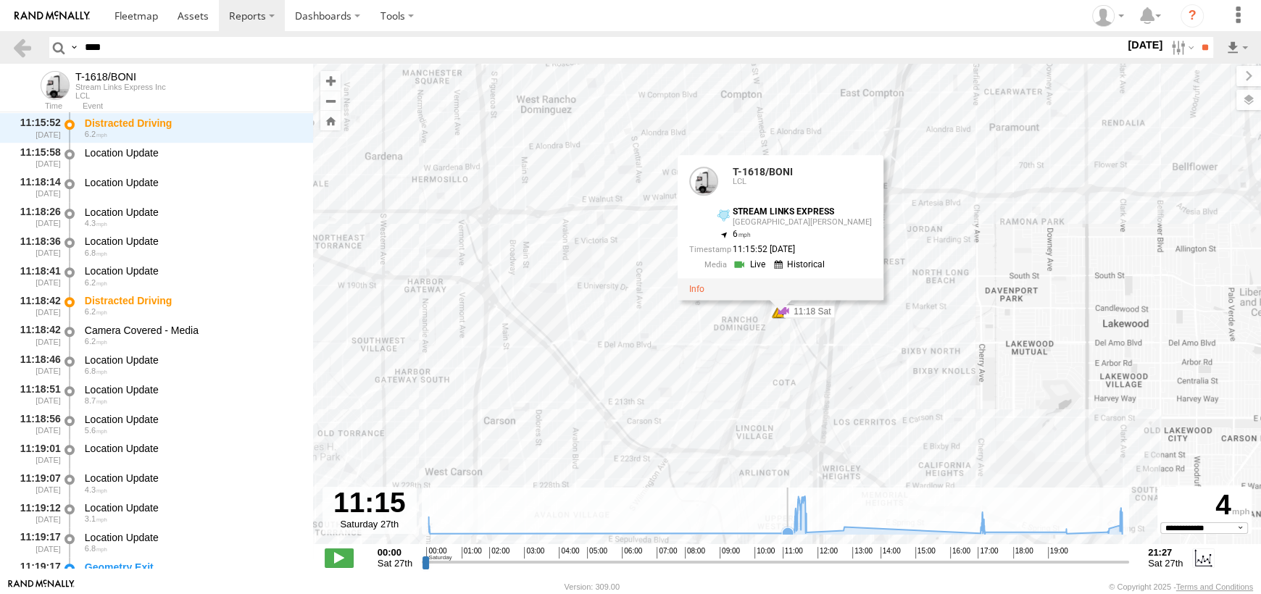
click at [786, 533] on icon at bounding box center [788, 534] width 12 height 12
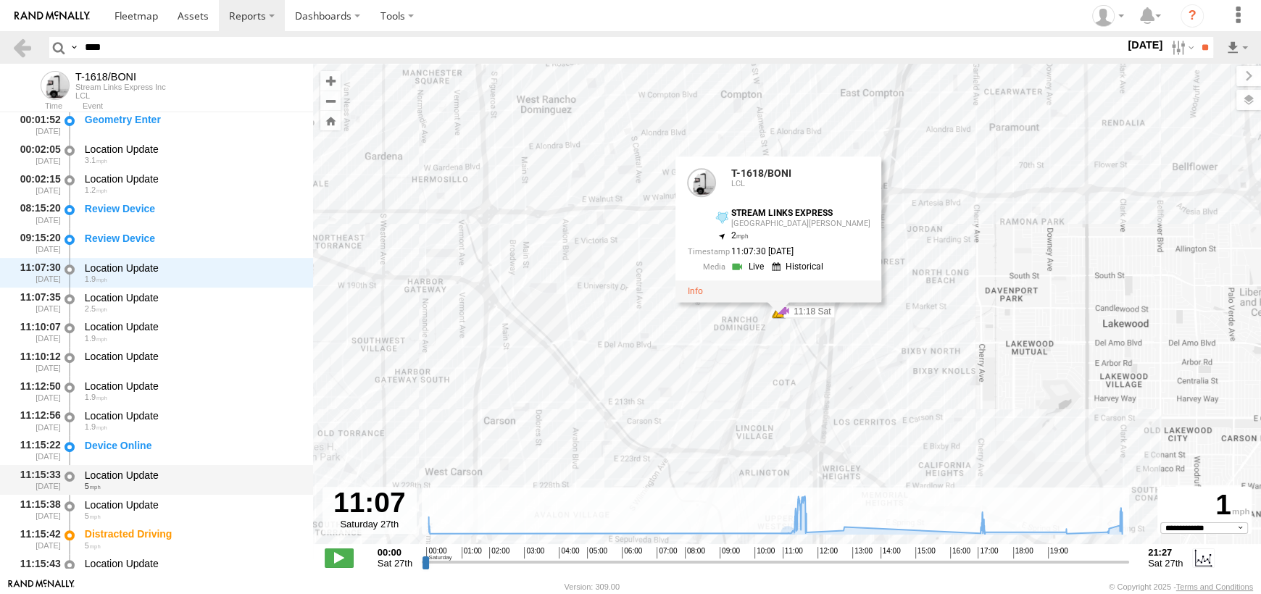
scroll to position [494, 0]
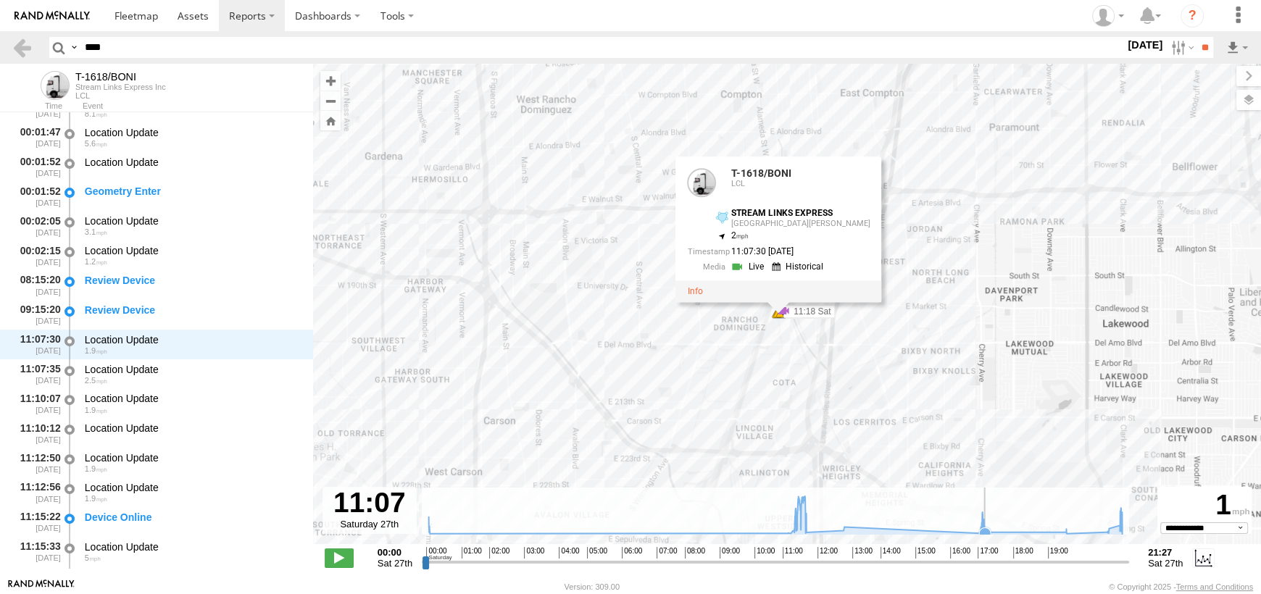
click at [985, 533] on icon at bounding box center [985, 534] width 12 height 12
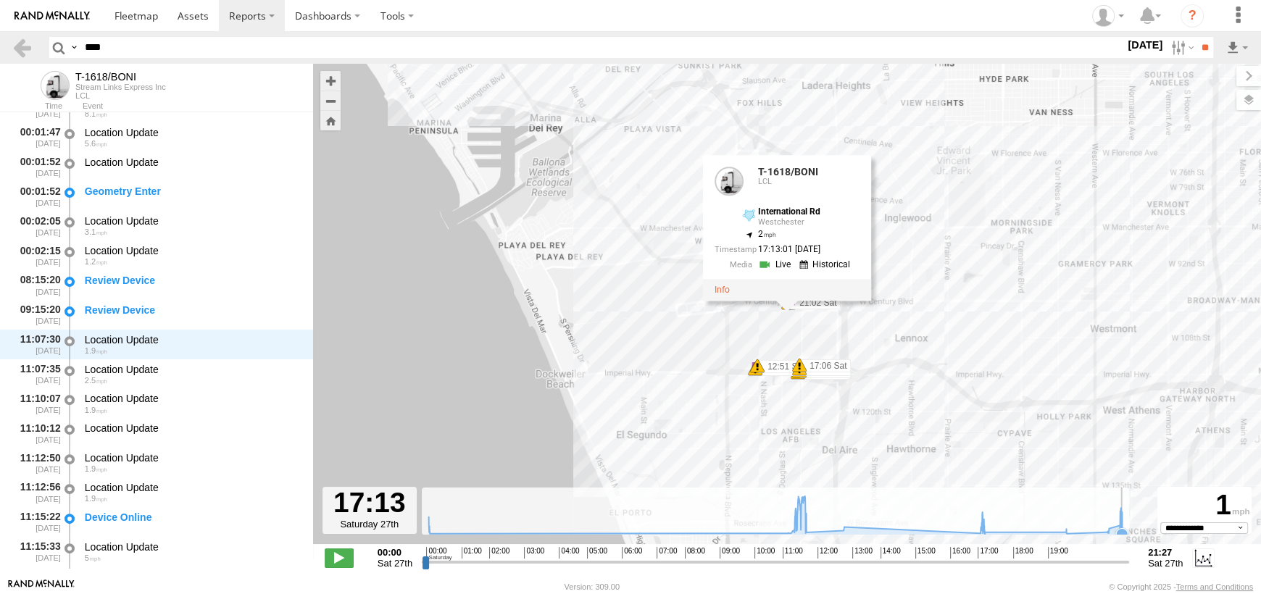
click at [1124, 530] on icon at bounding box center [1122, 534] width 12 height 12
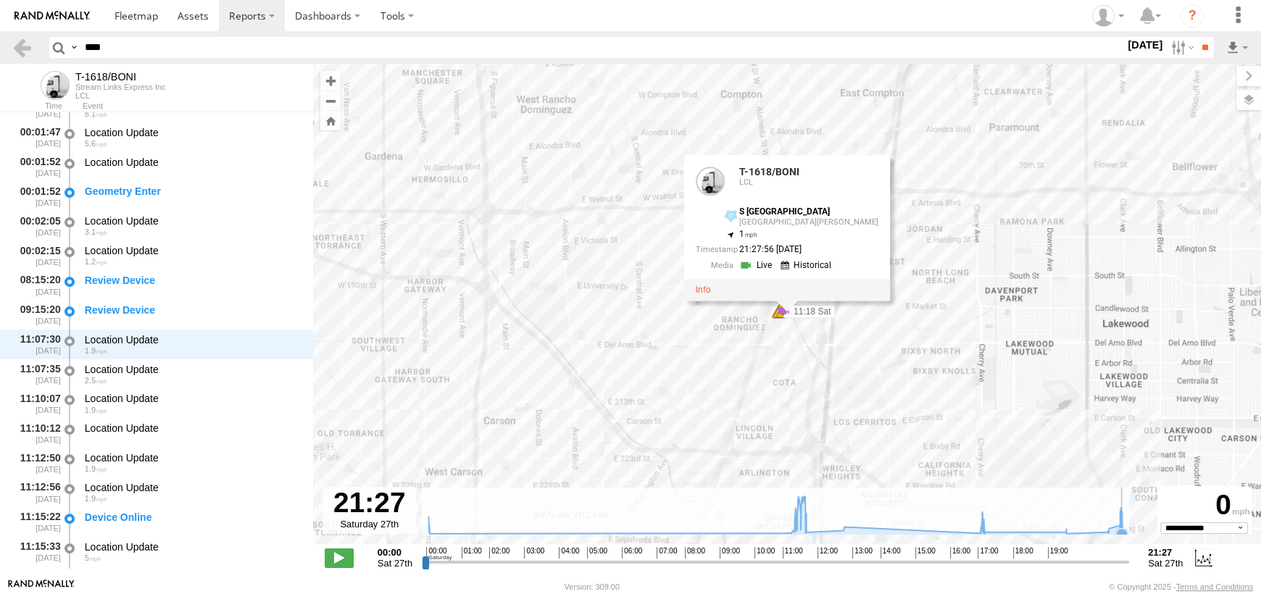
click at [1127, 530] on icon at bounding box center [1122, 534] width 14 height 14
click at [1166, 42] on label at bounding box center [1181, 47] width 31 height 21
click at [0, 0] on label at bounding box center [0, 0] width 0 height 0
click at [1198, 49] on input "**" at bounding box center [1205, 47] width 17 height 21
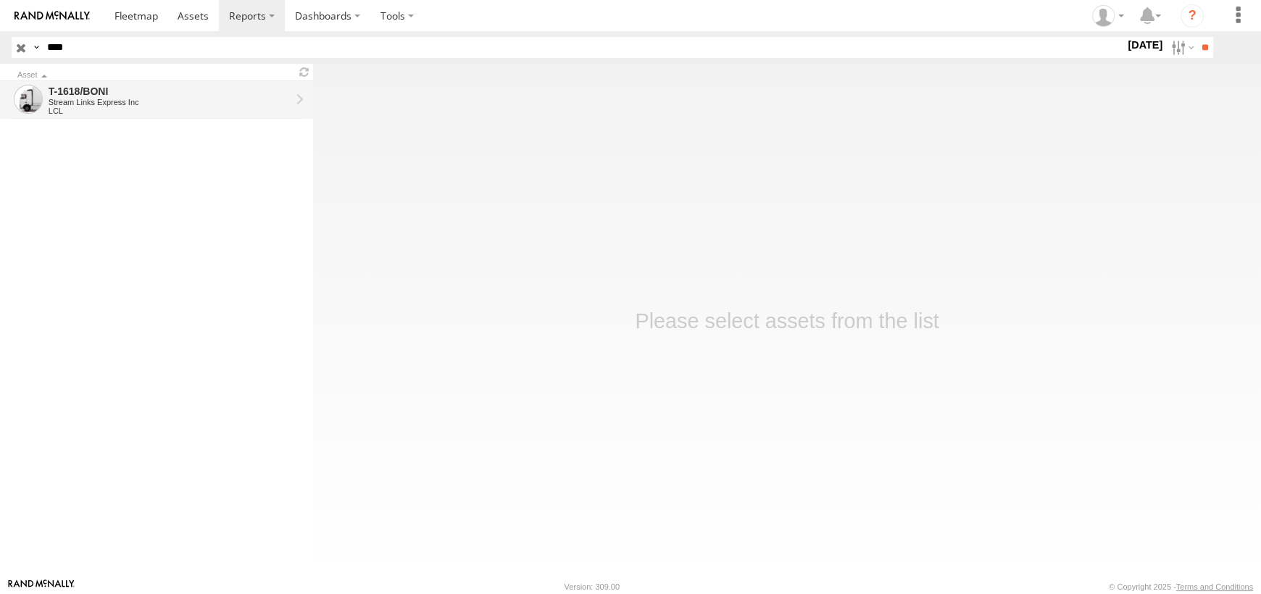
click at [110, 107] on div "LCL" at bounding box center [170, 111] width 242 height 9
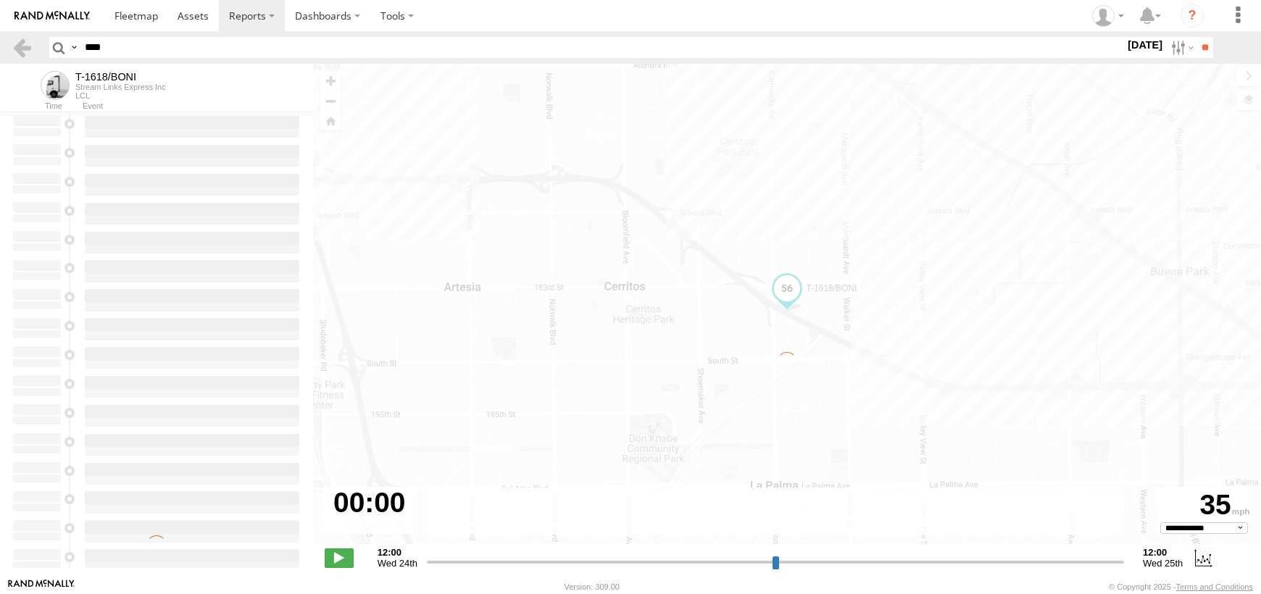
select select "**********"
type input "**********"
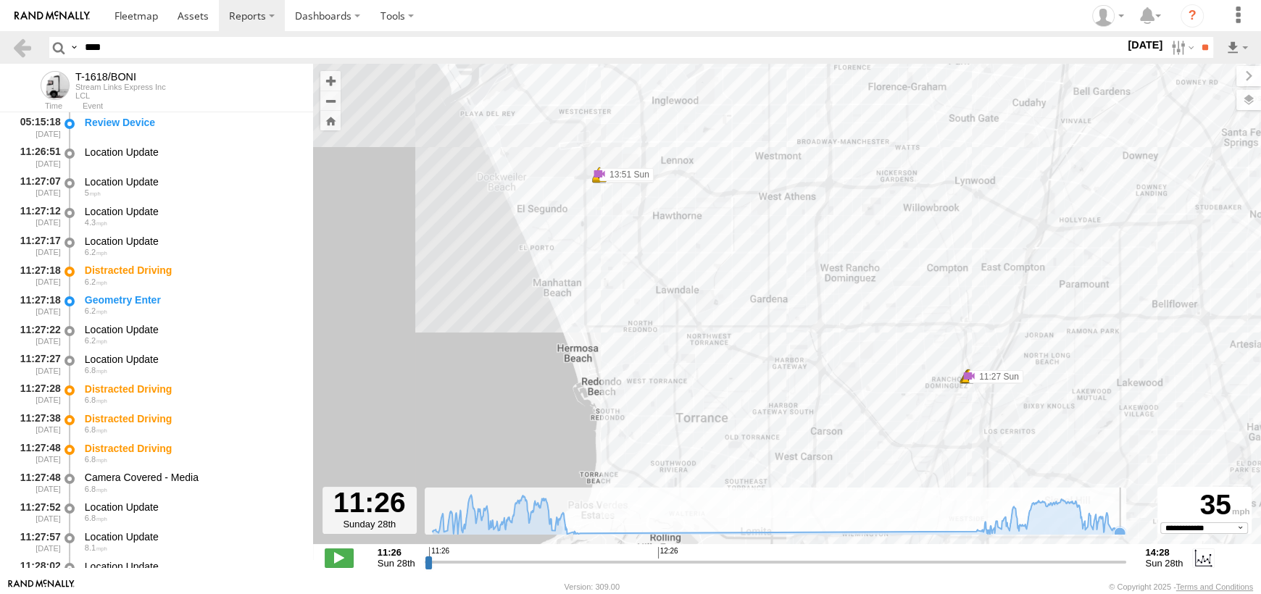
click at [1122, 533] on icon at bounding box center [1120, 534] width 12 height 12
click at [1166, 41] on label at bounding box center [1181, 47] width 31 height 21
click at [0, 0] on label at bounding box center [0, 0] width 0 height 0
click at [1211, 44] on input "**" at bounding box center [1205, 47] width 17 height 21
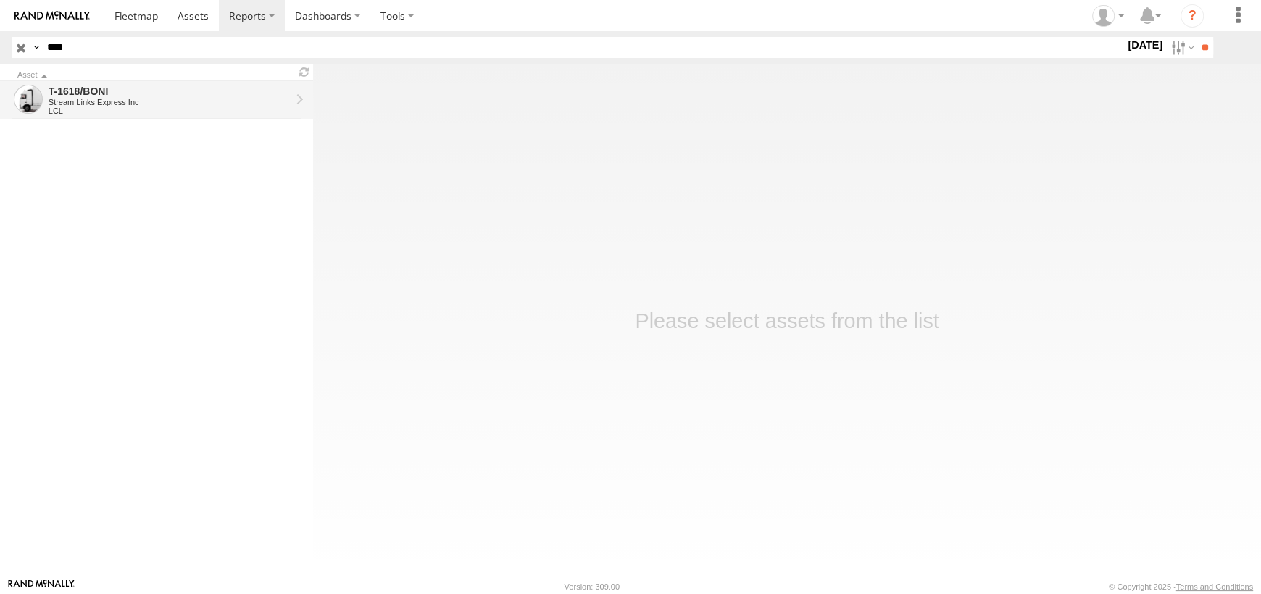
click at [105, 94] on div "T-1618/BONI" at bounding box center [170, 91] width 242 height 13
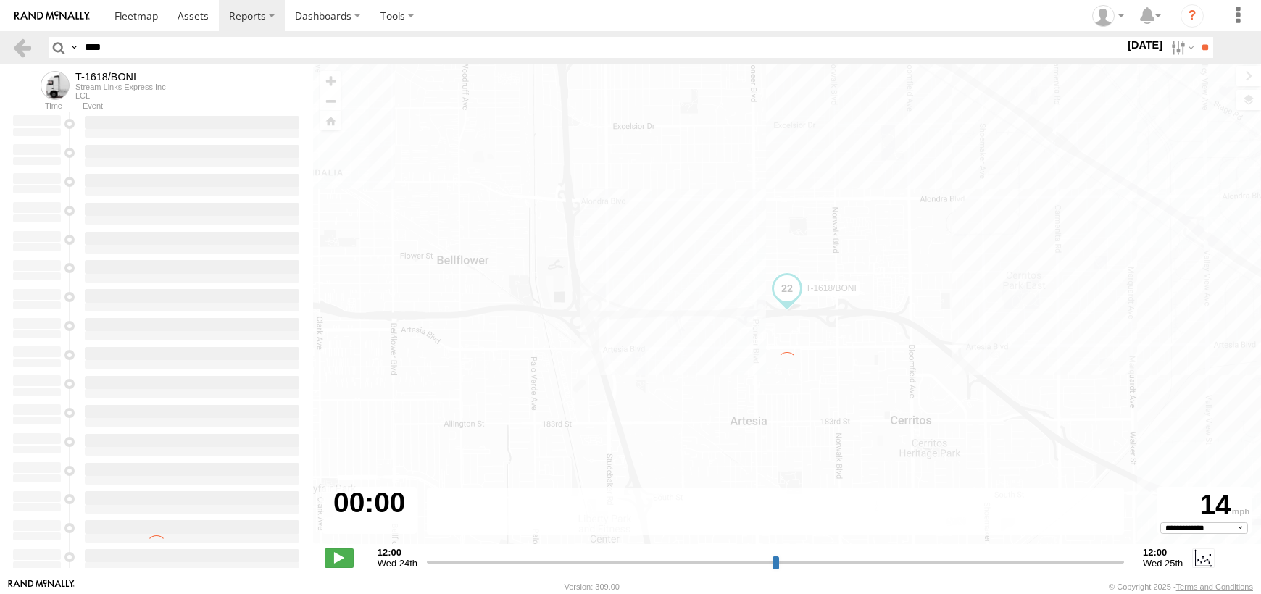
select select "**********"
type input "**********"
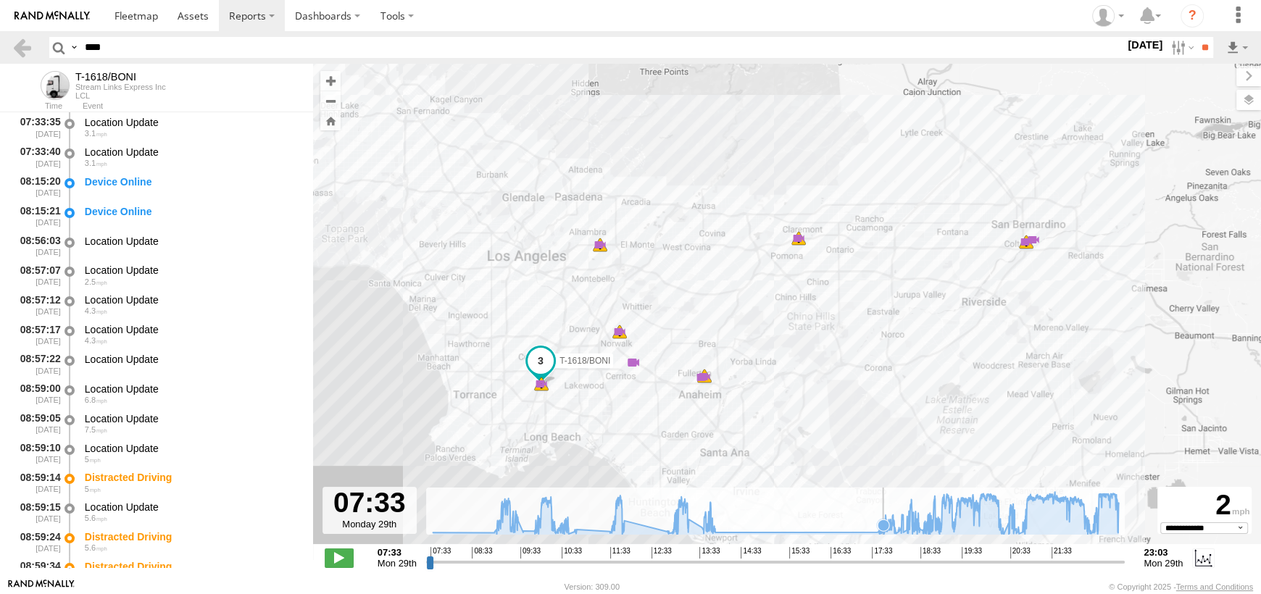
click at [884, 528] on icon at bounding box center [884, 526] width 12 height 12
click at [931, 519] on icon at bounding box center [931, 521] width 12 height 12
click at [523, 344] on span at bounding box center [515, 347] width 26 height 26
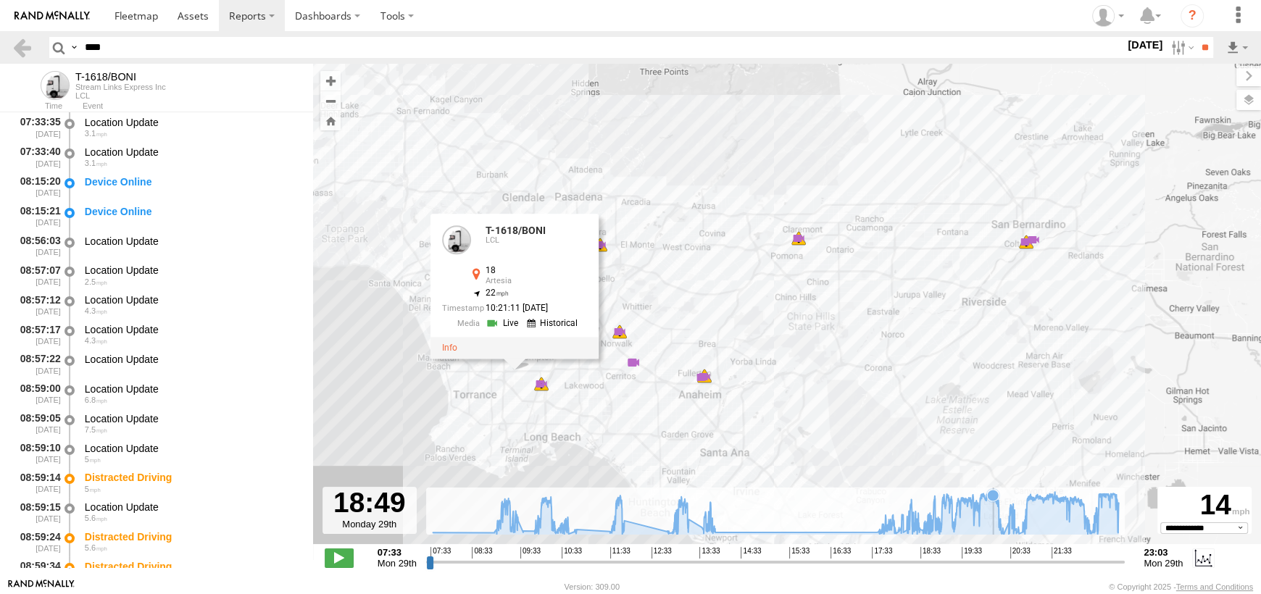
click at [994, 518] on icon at bounding box center [775, 513] width 700 height 43
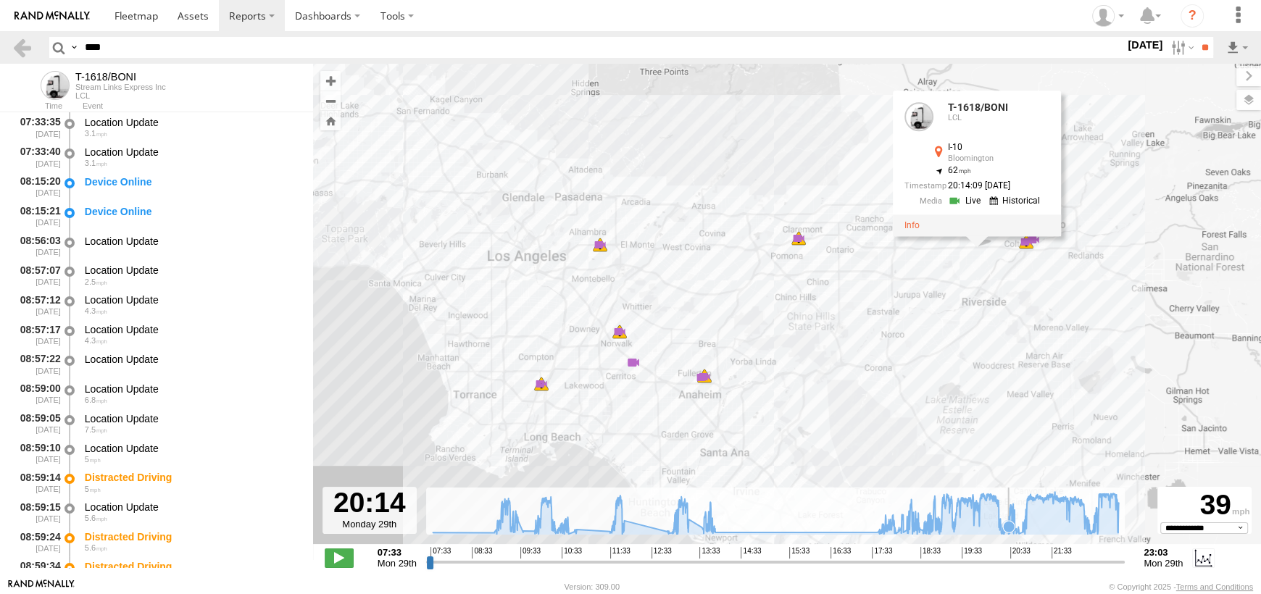
click at [1009, 520] on icon at bounding box center [1009, 527] width 14 height 14
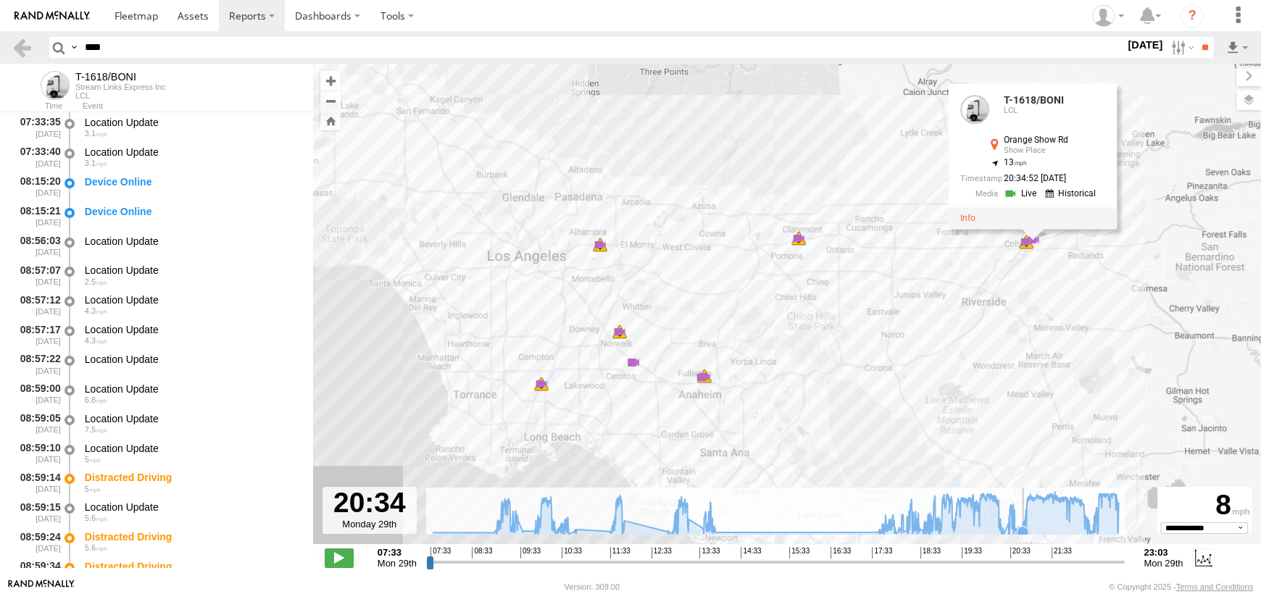
click at [1023, 520] on icon at bounding box center [775, 513] width 700 height 43
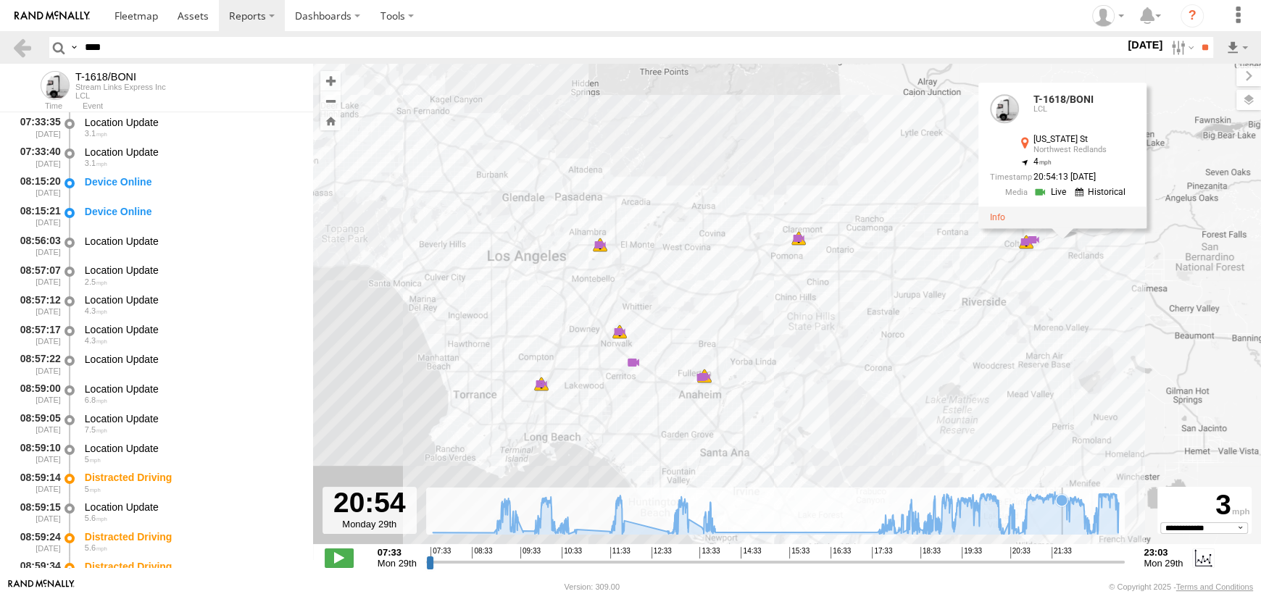
click at [1063, 514] on icon at bounding box center [775, 513] width 700 height 43
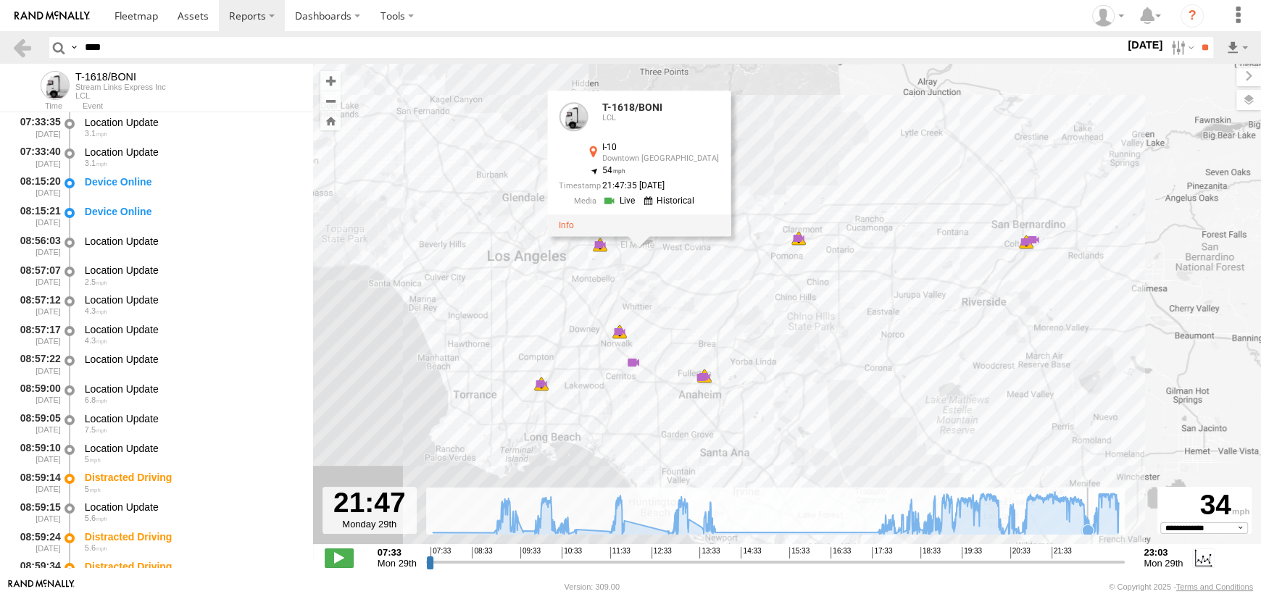
click at [1088, 513] on icon at bounding box center [775, 513] width 700 height 43
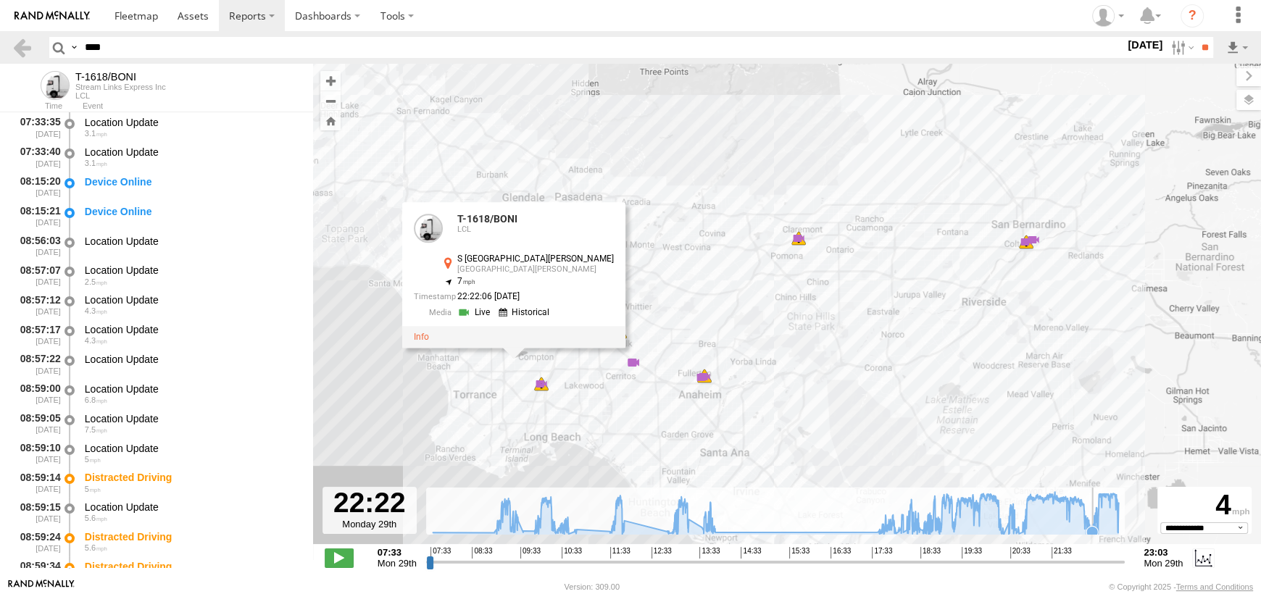
click at [1092, 533] on icon at bounding box center [1093, 532] width 12 height 12
click at [1120, 528] on icon at bounding box center [775, 513] width 700 height 43
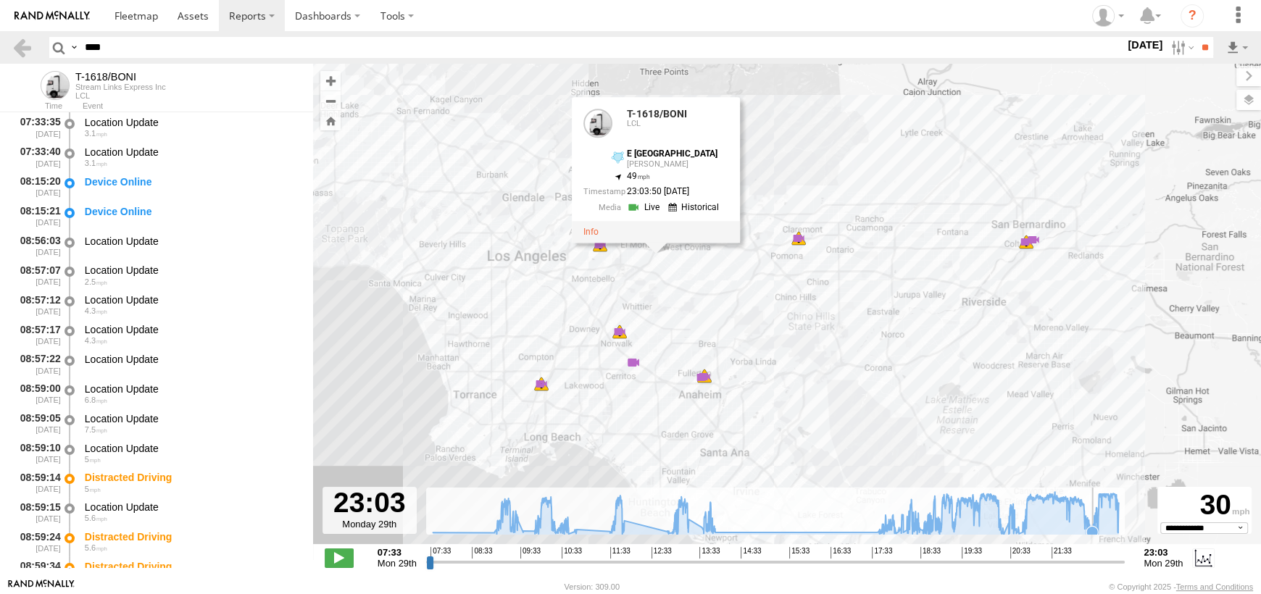
click at [1092, 533] on icon at bounding box center [1093, 532] width 12 height 12
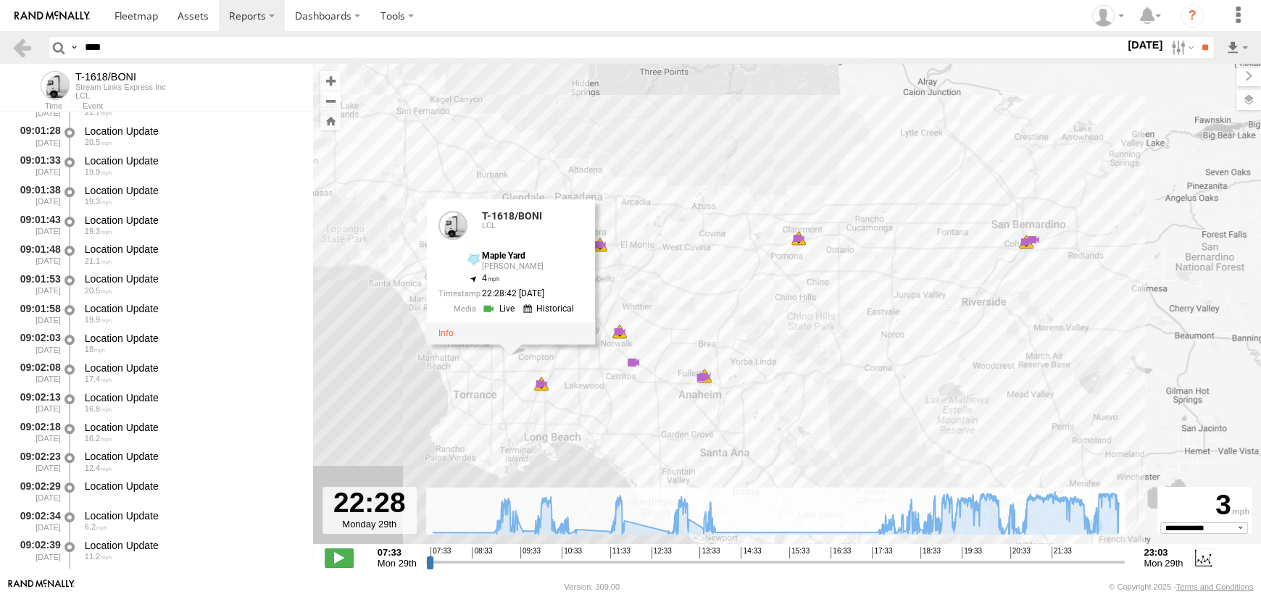
scroll to position [1160, 0]
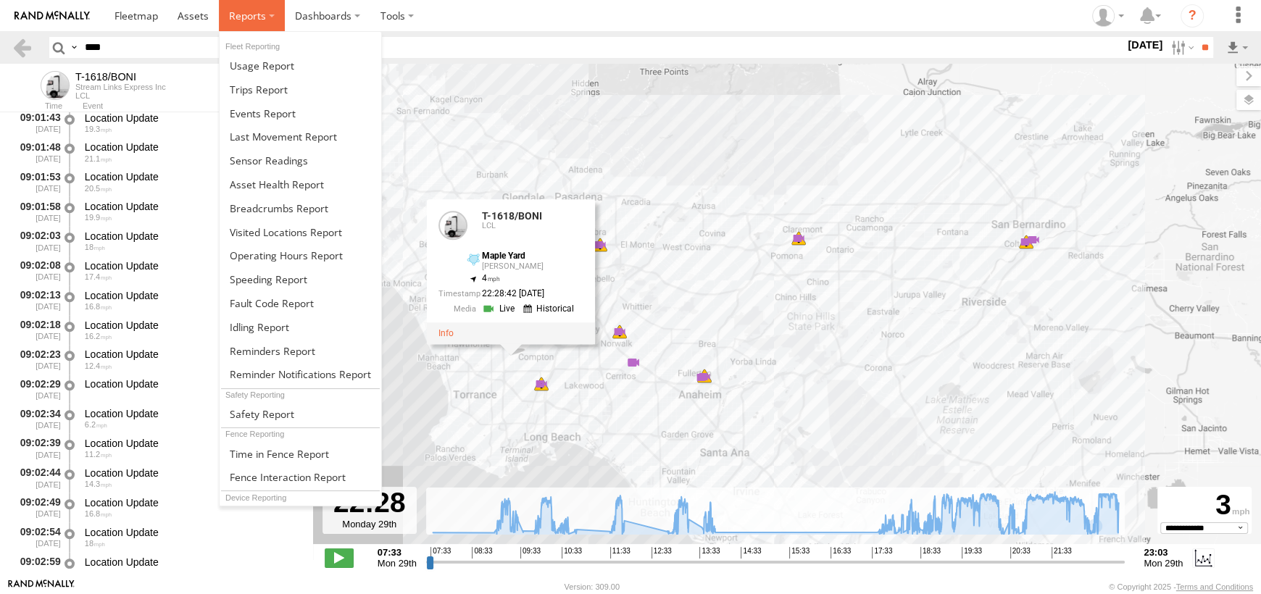
click at [241, 15] on span at bounding box center [247, 16] width 37 height 14
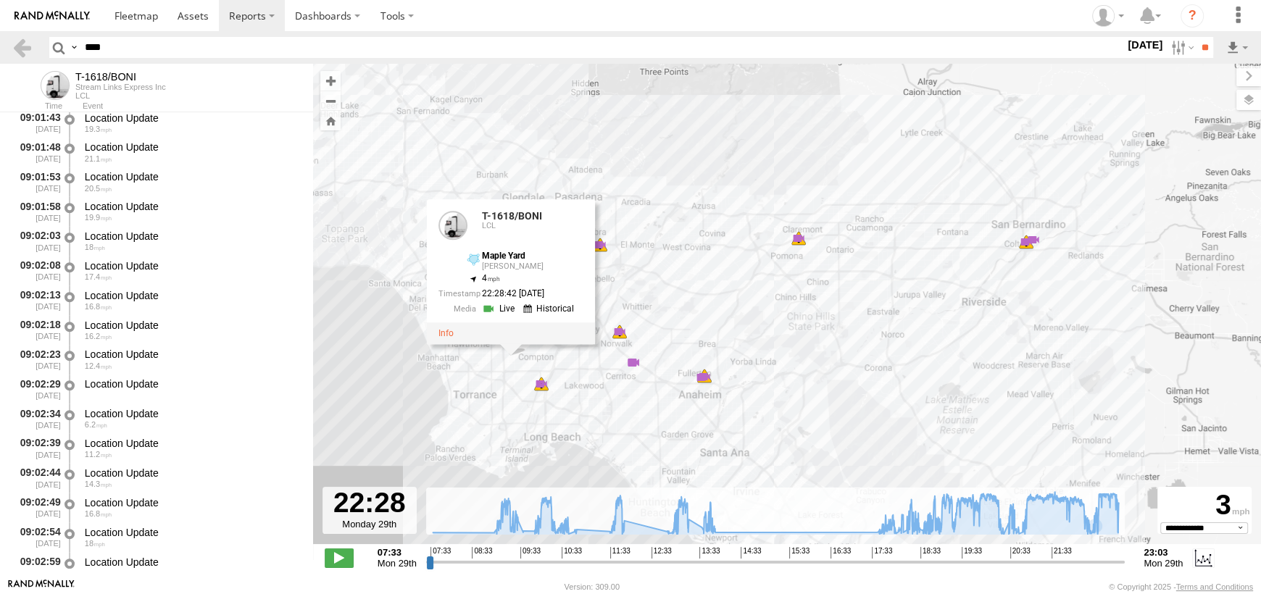
click at [10, 44] on header "Search Query Asset ID Asset Label Registration Manufacturer Model VIN Job ID **…" at bounding box center [630, 47] width 1261 height 33
click at [18, 44] on link at bounding box center [22, 47] width 21 height 21
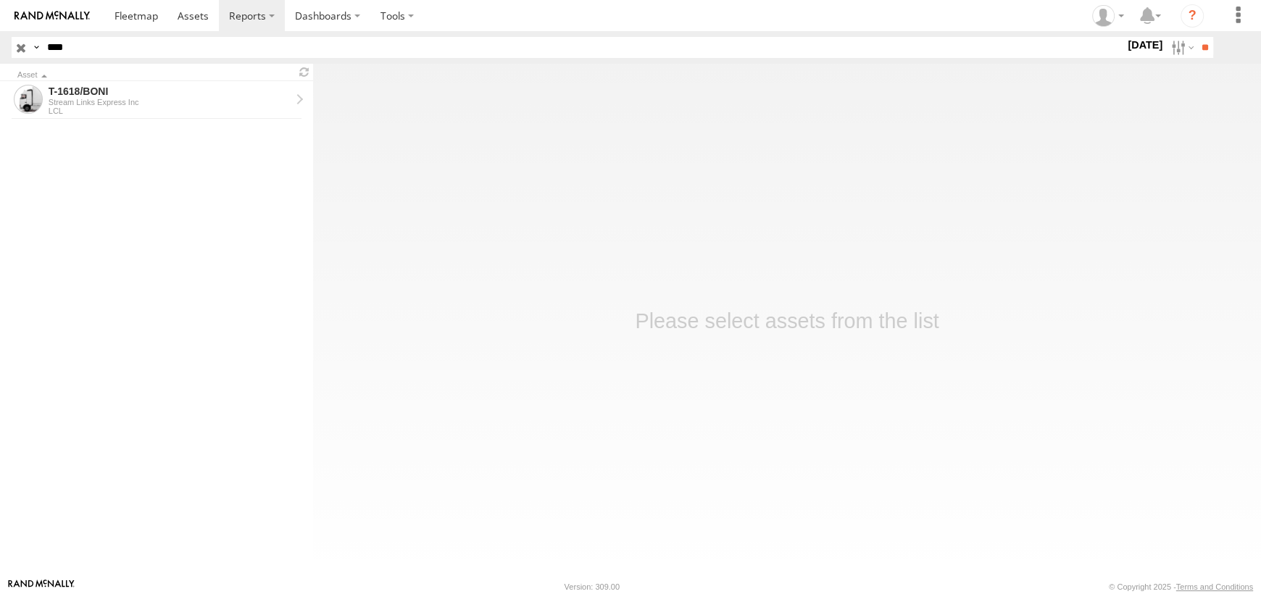
click at [26, 44] on input "button" at bounding box center [21, 47] width 19 height 21
